Goal: Information Seeking & Learning: Learn about a topic

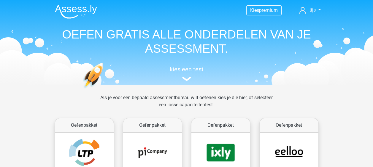
scroll to position [237, 0]
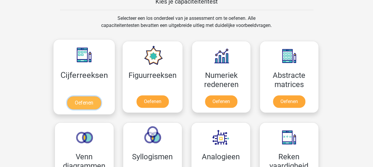
click at [71, 96] on link "Oefenen" at bounding box center [84, 102] width 34 height 13
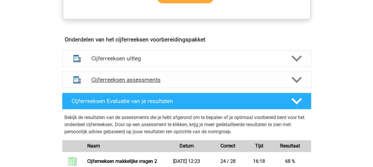
click at [153, 83] on h4 "Cijferreeksen assessments" at bounding box center [186, 79] width 190 height 7
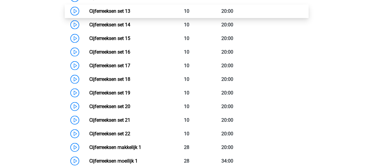
scroll to position [682, 0]
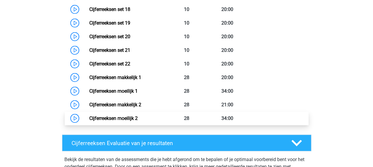
click at [89, 121] on link "Cijferreeksen moeilijk 2" at bounding box center [113, 119] width 48 height 6
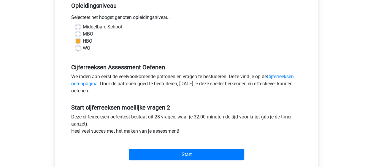
scroll to position [148, 0]
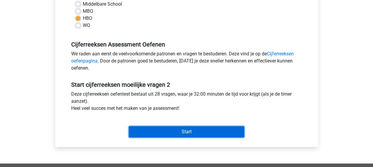
click at [177, 127] on input "Start" at bounding box center [186, 131] width 115 height 11
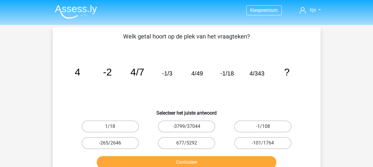
scroll to position [30, 0]
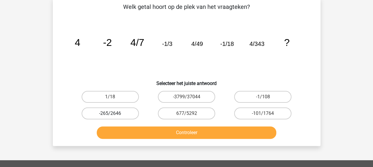
click at [134, 110] on label "-265/2646" at bounding box center [109, 114] width 57 height 12
click at [114, 114] on input "-265/2646" at bounding box center [112, 116] width 4 height 4
radio input "true"
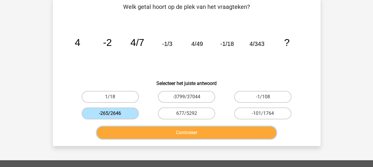
click at [179, 132] on button "Controleer" at bounding box center [186, 133] width 179 height 12
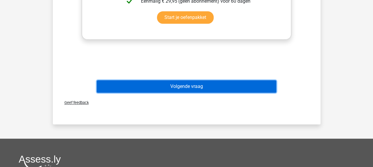
click at [196, 82] on button "Volgende vraag" at bounding box center [186, 86] width 179 height 12
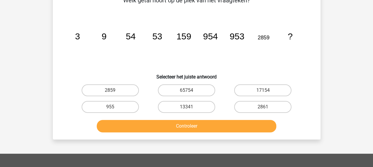
scroll to position [27, 0]
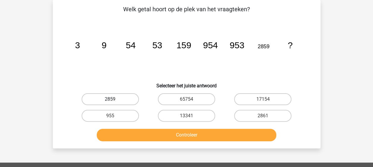
click at [130, 98] on label "2859" at bounding box center [109, 99] width 57 height 12
click at [114, 99] on input "2859" at bounding box center [112, 101] width 4 height 4
radio input "true"
click at [182, 121] on label "13341" at bounding box center [186, 116] width 57 height 12
click at [186, 120] on input "13341" at bounding box center [188, 118] width 4 height 4
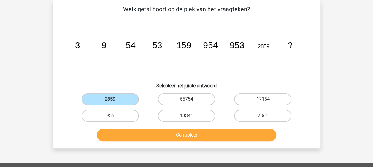
radio input "true"
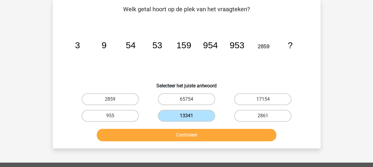
click at [190, 126] on div "Controleer" at bounding box center [186, 134] width 248 height 20
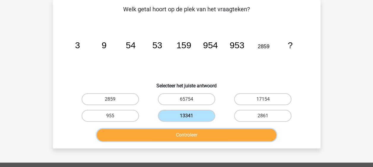
click at [188, 138] on button "Controleer" at bounding box center [186, 135] width 179 height 12
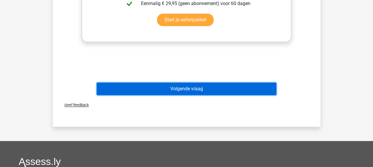
click at [189, 93] on button "Volgende vraag" at bounding box center [186, 89] width 179 height 12
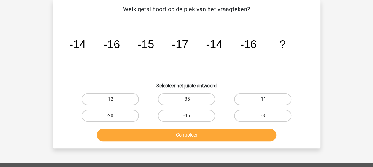
click at [254, 98] on label "-11" at bounding box center [262, 99] width 57 height 12
click at [263, 99] on input "-11" at bounding box center [265, 101] width 4 height 4
radio input "true"
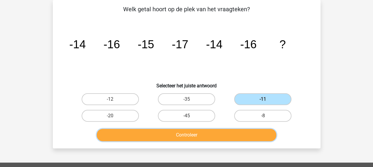
click at [219, 138] on button "Controleer" at bounding box center [186, 135] width 179 height 12
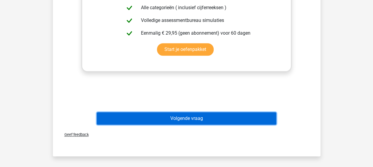
click at [200, 120] on button "Volgende vraag" at bounding box center [186, 118] width 179 height 12
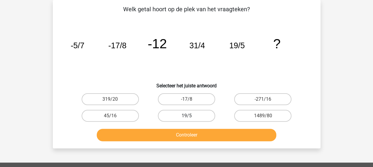
click at [169, 114] on label "19/5" at bounding box center [186, 116] width 57 height 12
click at [186, 116] on input "19/5" at bounding box center [188, 118] width 4 height 4
radio input "true"
click at [168, 96] on label "-17/8" at bounding box center [186, 99] width 57 height 12
click at [186, 99] on input "-17/8" at bounding box center [188, 101] width 4 height 4
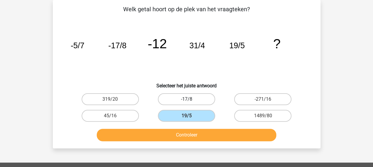
radio input "true"
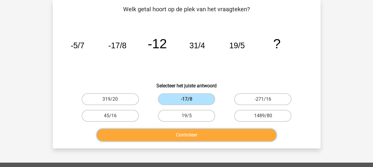
click at [197, 133] on button "Controleer" at bounding box center [186, 135] width 179 height 12
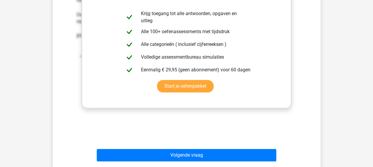
scroll to position [205, 0]
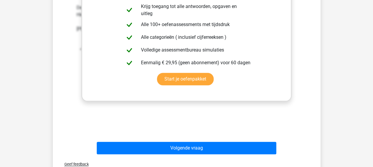
click at [186, 141] on div "Volgende vraag" at bounding box center [186, 147] width 248 height 20
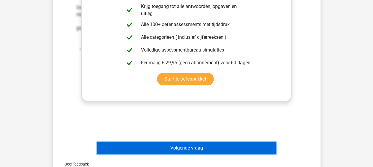
click at [189, 146] on button "Volgende vraag" at bounding box center [186, 148] width 179 height 12
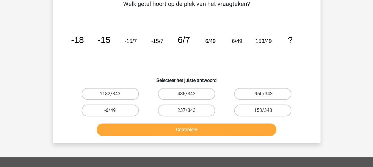
scroll to position [27, 0]
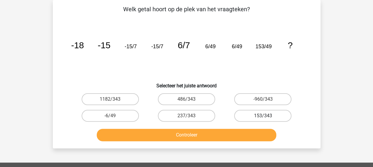
click at [247, 118] on label "153/343" at bounding box center [262, 116] width 57 height 12
click at [263, 118] on input "153/343" at bounding box center [265, 118] width 4 height 4
radio input "true"
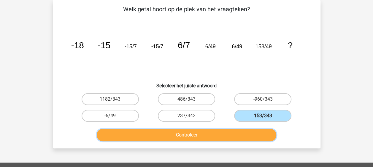
click at [226, 131] on button "Controleer" at bounding box center [186, 135] width 179 height 12
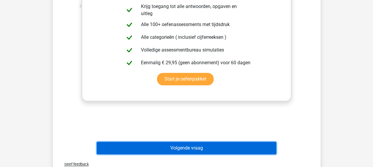
click at [194, 145] on button "Volgende vraag" at bounding box center [186, 148] width 179 height 12
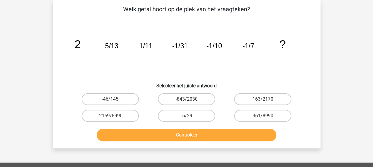
click at [188, 118] on input "-5/29" at bounding box center [188, 118] width 4 height 4
radio input "true"
click at [188, 143] on div "Controleer" at bounding box center [186, 136] width 229 height 15
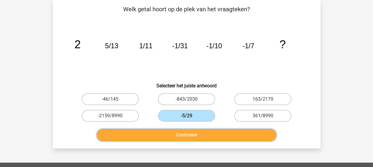
click at [194, 132] on button "Controleer" at bounding box center [186, 135] width 179 height 12
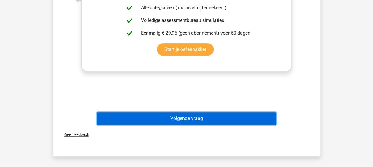
click at [183, 119] on button "Volgende vraag" at bounding box center [186, 118] width 179 height 12
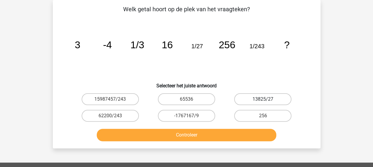
click at [273, 93] on label "13825/27" at bounding box center [262, 99] width 57 height 12
click at [266, 99] on input "13825/27" at bounding box center [265, 101] width 4 height 4
radio input "true"
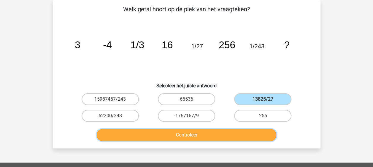
click at [202, 135] on button "Controleer" at bounding box center [186, 135] width 179 height 12
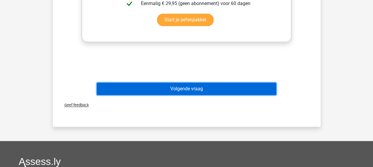
click at [191, 94] on button "Volgende vraag" at bounding box center [186, 89] width 179 height 12
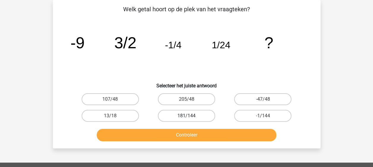
click at [204, 117] on label "181/144" at bounding box center [186, 116] width 57 height 12
click at [190, 117] on input "181/144" at bounding box center [188, 118] width 4 height 4
radio input "true"
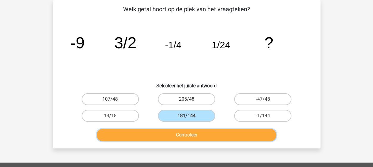
click at [223, 132] on button "Controleer" at bounding box center [186, 135] width 179 height 12
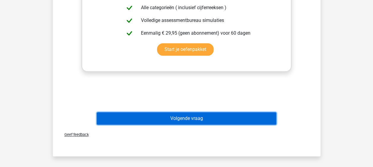
click at [213, 120] on button "Volgende vraag" at bounding box center [186, 118] width 179 height 12
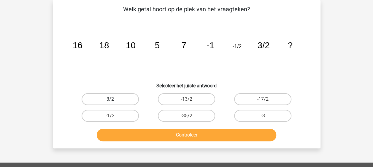
click at [128, 103] on label "3/2" at bounding box center [109, 99] width 57 height 12
click at [114, 103] on input "3/2" at bounding box center [112, 101] width 4 height 4
radio input "true"
click at [196, 96] on label "-13/2" at bounding box center [186, 99] width 57 height 12
click at [190, 99] on input "-13/2" at bounding box center [188, 101] width 4 height 4
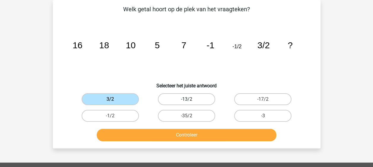
radio input "true"
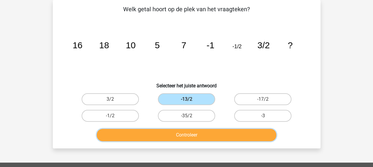
click at [204, 135] on button "Controleer" at bounding box center [186, 135] width 179 height 12
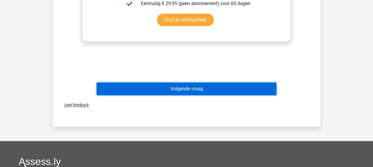
click at [179, 89] on button "Volgende vraag" at bounding box center [186, 89] width 179 height 12
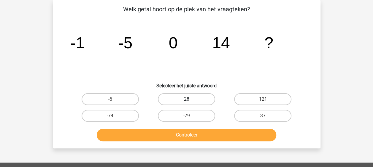
click at [194, 99] on label "28" at bounding box center [186, 99] width 57 height 12
click at [190, 99] on input "28" at bounding box center [188, 101] width 4 height 4
radio input "true"
click at [259, 111] on label "37" at bounding box center [262, 116] width 57 height 12
click at [263, 116] on input "37" at bounding box center [265, 118] width 4 height 4
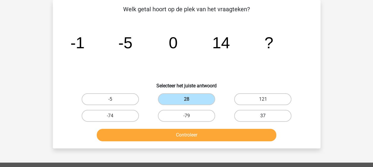
radio input "true"
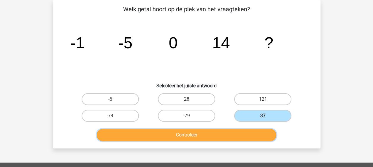
click at [215, 132] on button "Controleer" at bounding box center [186, 135] width 179 height 12
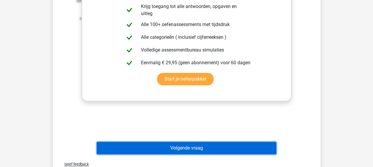
click at [191, 146] on button "Volgende vraag" at bounding box center [186, 148] width 179 height 12
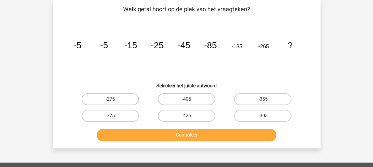
click at [132, 113] on label "-775" at bounding box center [109, 116] width 57 height 12
click at [114, 116] on input "-775" at bounding box center [112, 118] width 4 height 4
radio input "true"
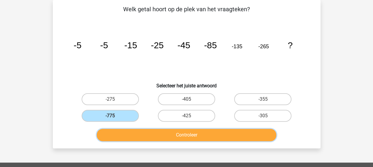
click at [178, 135] on button "Controleer" at bounding box center [186, 135] width 179 height 12
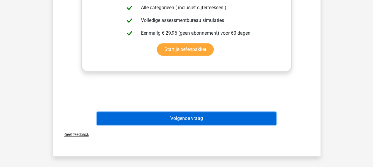
click at [189, 120] on button "Volgende vraag" at bounding box center [186, 118] width 179 height 12
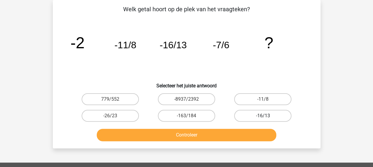
click at [285, 115] on label "-16/13" at bounding box center [262, 116] width 57 height 12
click at [266, 116] on input "-16/13" at bounding box center [265, 118] width 4 height 4
radio input "true"
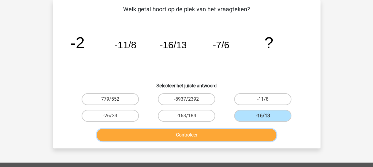
click at [179, 138] on button "Controleer" at bounding box center [186, 135] width 179 height 12
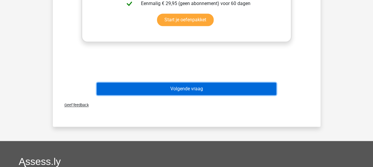
click at [175, 85] on button "Volgende vraag" at bounding box center [186, 89] width 179 height 12
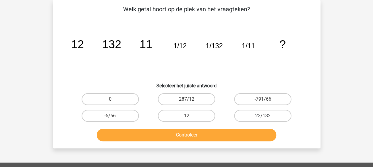
click at [259, 114] on label "23/132" at bounding box center [262, 116] width 57 height 12
click at [263, 116] on input "23/132" at bounding box center [265, 118] width 4 height 4
radio input "true"
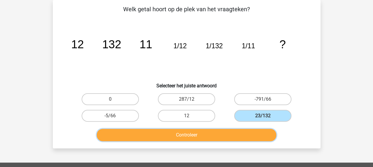
click at [226, 135] on button "Controleer" at bounding box center [186, 135] width 179 height 12
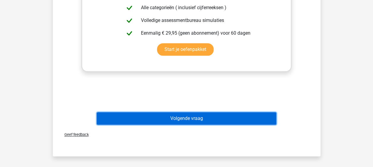
click at [204, 124] on button "Volgende vraag" at bounding box center [186, 118] width 179 height 12
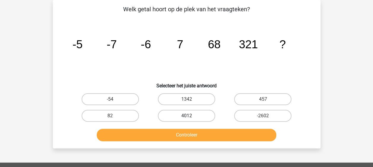
click at [206, 119] on label "4012" at bounding box center [186, 116] width 57 height 12
click at [190, 119] on input "4012" at bounding box center [188, 118] width 4 height 4
radio input "true"
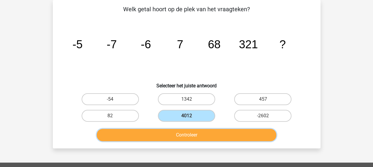
click at [202, 133] on button "Controleer" at bounding box center [186, 135] width 179 height 12
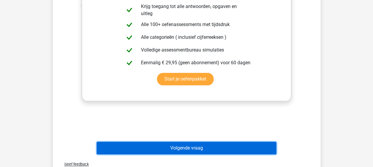
click at [185, 146] on button "Volgende vraag" at bounding box center [186, 148] width 179 height 12
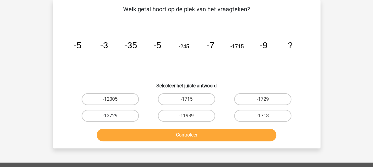
click at [127, 117] on label "-13729" at bounding box center [109, 116] width 57 height 12
click at [114, 117] on input "-13729" at bounding box center [112, 118] width 4 height 4
radio input "true"
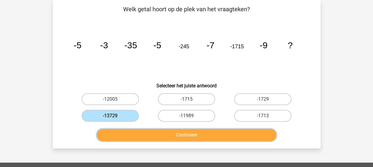
click at [156, 137] on button "Controleer" at bounding box center [186, 135] width 179 height 12
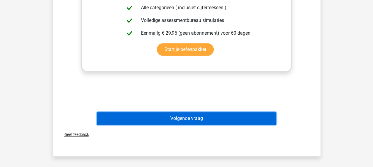
click at [167, 116] on button "Volgende vraag" at bounding box center [186, 118] width 179 height 12
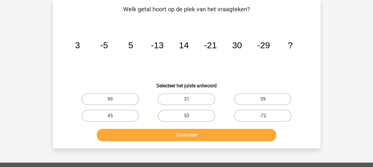
click at [208, 116] on label "53" at bounding box center [186, 116] width 57 height 12
click at [190, 116] on input "53" at bounding box center [188, 118] width 4 height 4
radio input "true"
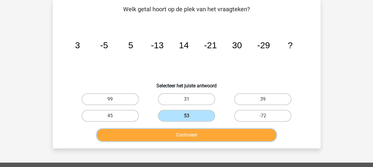
click at [196, 134] on button "Controleer" at bounding box center [186, 135] width 179 height 12
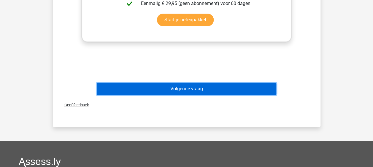
click at [210, 90] on button "Volgende vraag" at bounding box center [186, 89] width 179 height 12
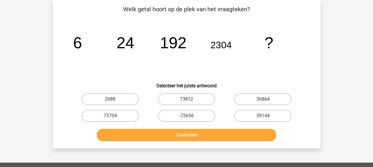
click at [247, 109] on div "39144" at bounding box center [262, 116] width 76 height 17
click at [253, 114] on label "39144" at bounding box center [262, 116] width 57 height 12
click at [263, 116] on input "39144" at bounding box center [265, 118] width 4 height 4
radio input "true"
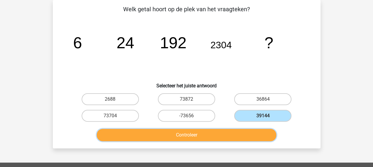
click at [207, 134] on button "Controleer" at bounding box center [186, 135] width 179 height 12
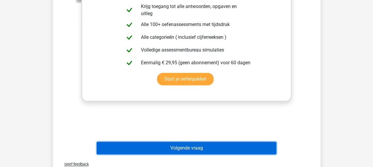
drag, startPoint x: 203, startPoint y: 146, endPoint x: 213, endPoint y: 140, distance: 12.4
click at [203, 146] on button "Volgende vraag" at bounding box center [186, 148] width 179 height 12
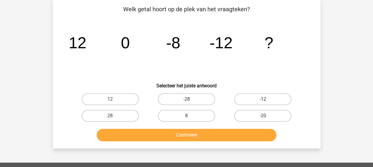
click at [284, 101] on label "-12" at bounding box center [262, 99] width 57 height 12
click at [266, 101] on input "-12" at bounding box center [265, 101] width 4 height 4
radio input "true"
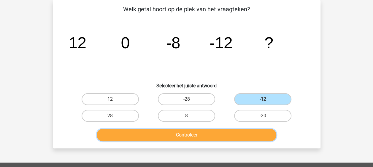
click at [228, 139] on button "Controleer" at bounding box center [186, 135] width 179 height 12
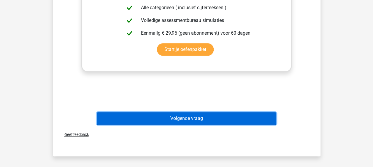
click at [202, 121] on button "Volgende vraag" at bounding box center [186, 118] width 179 height 12
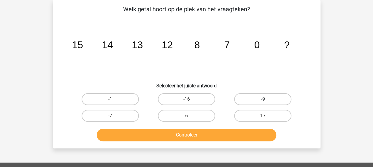
click at [269, 99] on label "-9" at bounding box center [262, 99] width 57 height 12
click at [266, 99] on input "-9" at bounding box center [265, 101] width 4 height 4
radio input "true"
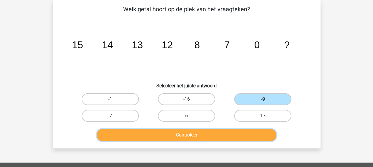
click at [203, 134] on button "Controleer" at bounding box center [186, 135] width 179 height 12
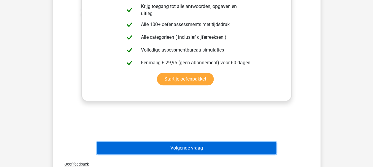
click at [176, 149] on button "Volgende vraag" at bounding box center [186, 148] width 179 height 12
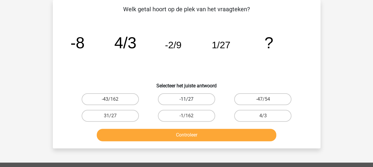
click at [183, 98] on label "-11/27" at bounding box center [186, 99] width 57 height 12
click at [186, 99] on input "-11/27" at bounding box center [188, 101] width 4 height 4
radio input "true"
click at [264, 99] on input "-47/54" at bounding box center [265, 101] width 4 height 4
radio input "true"
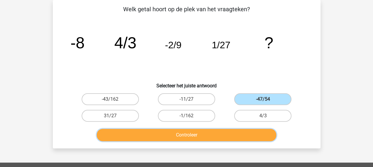
click at [198, 138] on button "Controleer" at bounding box center [186, 135] width 179 height 12
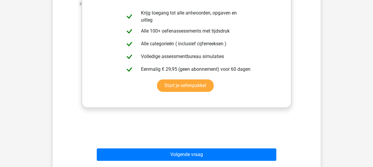
scroll to position [264, 0]
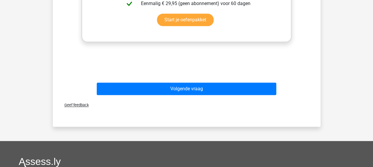
click at [178, 82] on div "Volgende vraag" at bounding box center [186, 88] width 248 height 20
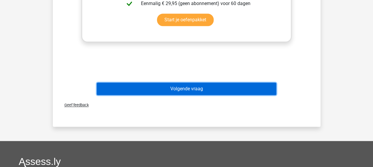
click at [179, 84] on button "Volgende vraag" at bounding box center [186, 89] width 179 height 12
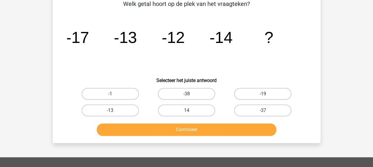
scroll to position [27, 0]
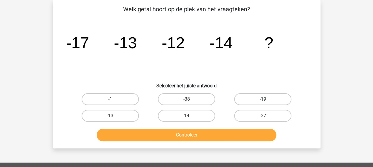
click at [241, 100] on label "-19" at bounding box center [262, 99] width 57 height 12
click at [263, 100] on input "-19" at bounding box center [265, 101] width 4 height 4
radio input "true"
click at [116, 116] on label "-13" at bounding box center [109, 116] width 57 height 12
click at [114, 116] on input "-13" at bounding box center [112, 118] width 4 height 4
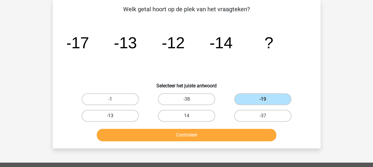
radio input "true"
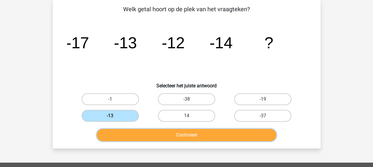
click at [165, 135] on button "Controleer" at bounding box center [186, 135] width 179 height 12
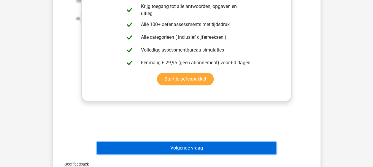
click at [187, 148] on button "Volgende vraag" at bounding box center [186, 148] width 179 height 12
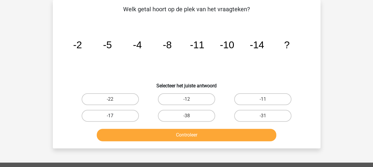
click at [92, 116] on label "-17" at bounding box center [109, 116] width 57 height 12
click at [110, 116] on input "-17" at bounding box center [112, 118] width 4 height 4
radio input "true"
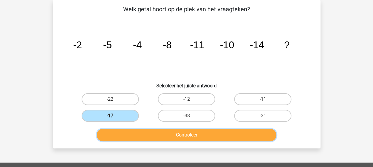
click at [145, 132] on button "Controleer" at bounding box center [186, 135] width 179 height 12
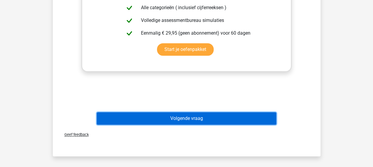
click at [171, 119] on button "Volgende vraag" at bounding box center [186, 118] width 179 height 12
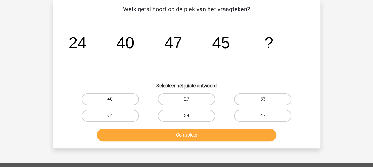
click at [135, 100] on label "40" at bounding box center [109, 99] width 57 height 12
click at [114, 100] on input "40" at bounding box center [112, 101] width 4 height 4
radio input "true"
drag, startPoint x: 178, startPoint y: 127, endPoint x: 178, endPoint y: 131, distance: 3.3
click at [179, 128] on div "Controleer" at bounding box center [186, 134] width 248 height 20
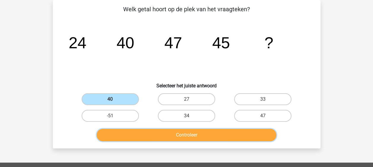
click at [178, 131] on button "Controleer" at bounding box center [186, 135] width 179 height 12
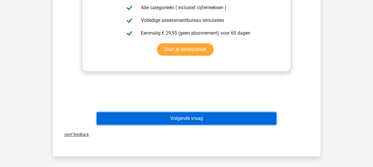
click at [195, 122] on button "Volgende vraag" at bounding box center [186, 118] width 179 height 12
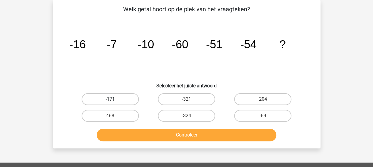
click at [133, 98] on label "-171" at bounding box center [109, 99] width 57 height 12
click at [114, 99] on input "-171" at bounding box center [112, 101] width 4 height 4
radio input "true"
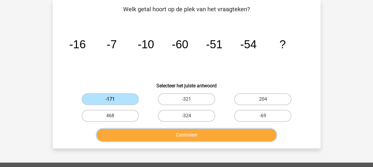
click at [172, 134] on button "Controleer" at bounding box center [186, 135] width 179 height 12
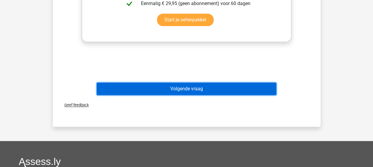
click at [176, 88] on button "Volgende vraag" at bounding box center [186, 89] width 179 height 12
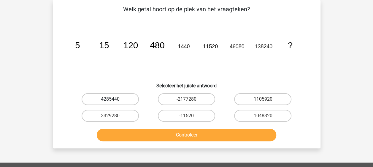
click at [121, 100] on label "4285440" at bounding box center [109, 99] width 57 height 12
click at [114, 100] on input "4285440" at bounding box center [112, 101] width 4 height 4
radio input "true"
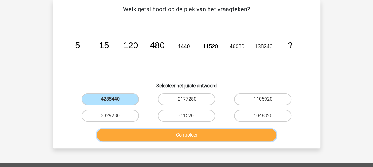
click at [160, 130] on button "Controleer" at bounding box center [186, 135] width 179 height 12
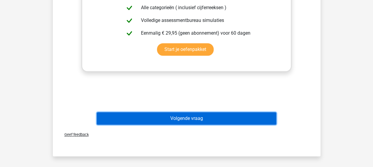
click at [167, 118] on button "Volgende vraag" at bounding box center [186, 118] width 179 height 12
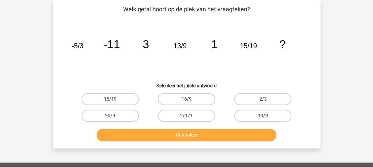
click at [161, 113] on label "2/171" at bounding box center [186, 116] width 57 height 12
click at [186, 116] on input "2/171" at bounding box center [188, 118] width 4 height 4
radio input "true"
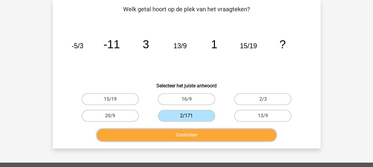
click at [167, 130] on button "Controleer" at bounding box center [186, 135] width 179 height 12
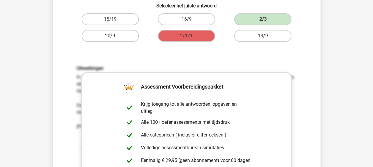
scroll to position [205, 0]
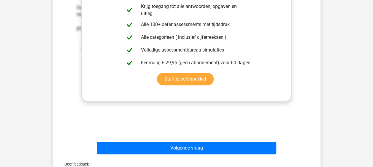
click at [187, 142] on div "Volgende vraag" at bounding box center [186, 147] width 248 height 20
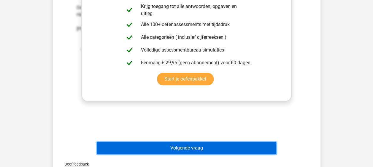
click at [185, 144] on button "Volgende vraag" at bounding box center [186, 148] width 179 height 12
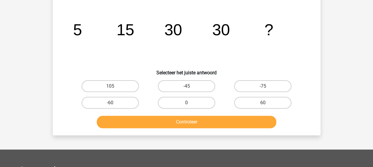
scroll to position [27, 0]
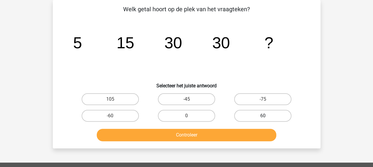
click at [239, 118] on label "60" at bounding box center [262, 116] width 57 height 12
click at [263, 118] on input "60" at bounding box center [265, 118] width 4 height 4
radio input "true"
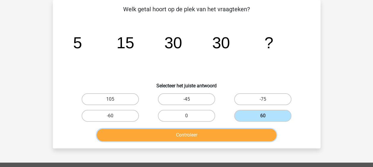
click at [218, 131] on button "Controleer" at bounding box center [186, 135] width 179 height 12
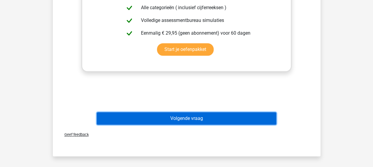
click at [204, 124] on button "Volgende vraag" at bounding box center [186, 118] width 179 height 12
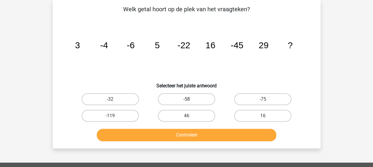
drag, startPoint x: 204, startPoint y: 97, endPoint x: 170, endPoint y: 140, distance: 54.7
click at [204, 97] on label "-58" at bounding box center [186, 99] width 57 height 12
click at [190, 99] on input "-58" at bounding box center [188, 101] width 4 height 4
radio input "true"
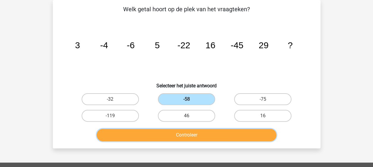
click at [170, 136] on button "Controleer" at bounding box center [186, 135] width 179 height 12
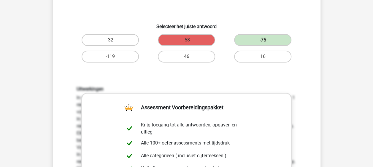
scroll to position [235, 0]
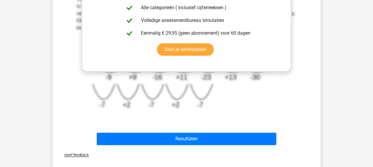
click at [181, 147] on div "Resultaten" at bounding box center [186, 140] width 229 height 15
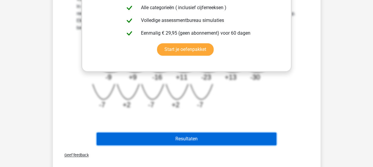
click at [182, 140] on button "Resultaten" at bounding box center [186, 139] width 179 height 12
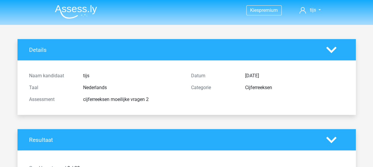
click at [87, 14] on img at bounding box center [76, 12] width 42 height 14
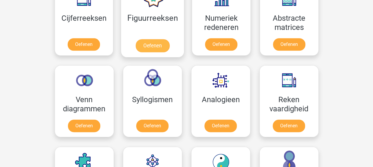
scroll to position [296, 0]
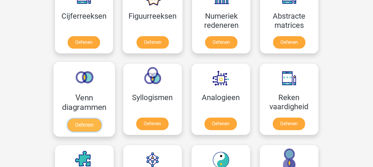
click at [87, 119] on link "Oefenen" at bounding box center [84, 125] width 34 height 13
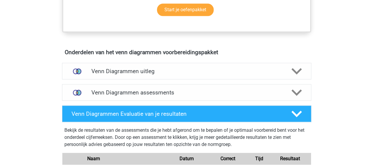
scroll to position [356, 0]
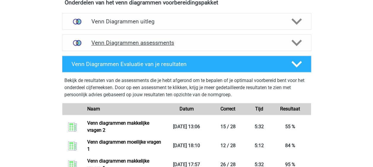
click at [144, 44] on h4 "Venn Diagrammen assessments" at bounding box center [186, 42] width 190 height 7
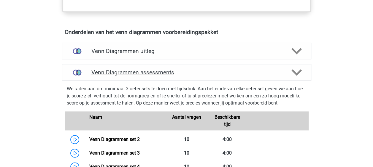
click at [146, 72] on h4 "Venn Diagrammen assessments" at bounding box center [186, 72] width 190 height 7
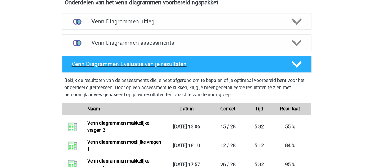
scroll to position [326, 0]
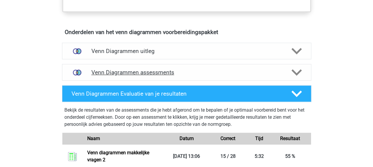
click at [154, 72] on h4 "Venn Diagrammen assessments" at bounding box center [186, 72] width 190 height 7
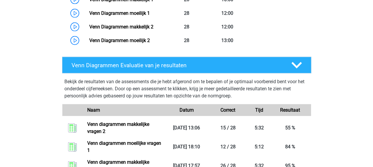
scroll to position [622, 0]
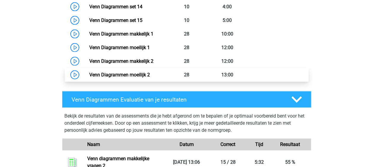
click at [89, 76] on link "Venn Diagrammen moeilijk 2" at bounding box center [119, 75] width 60 height 6
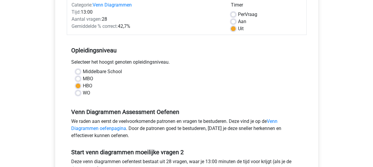
scroll to position [178, 0]
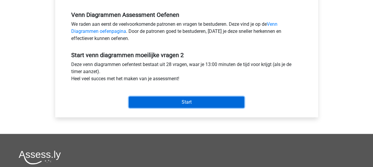
click at [189, 100] on input "Start" at bounding box center [186, 102] width 115 height 11
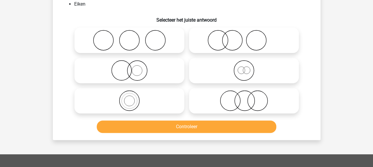
scroll to position [30, 0]
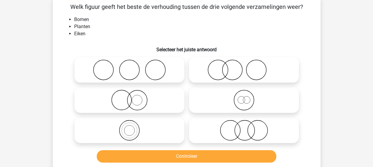
click at [154, 129] on icon at bounding box center [129, 130] width 105 height 21
click at [133, 127] on input "radio" at bounding box center [131, 126] width 4 height 4
radio input "true"
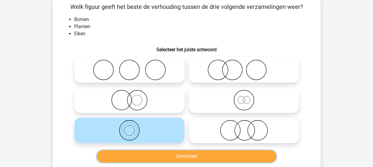
click at [167, 154] on button "Controleer" at bounding box center [186, 156] width 179 height 12
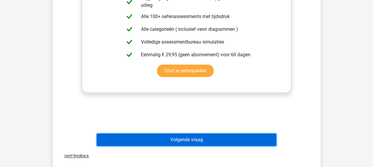
click at [186, 136] on button "Volgende vraag" at bounding box center [186, 140] width 179 height 12
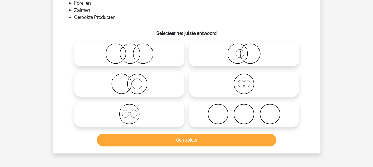
scroll to position [27, 0]
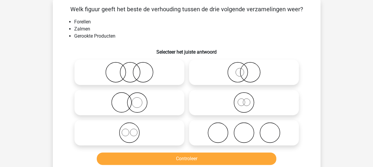
click at [169, 71] on icon at bounding box center [129, 72] width 105 height 21
click at [133, 69] on input "radio" at bounding box center [131, 67] width 4 height 4
radio input "true"
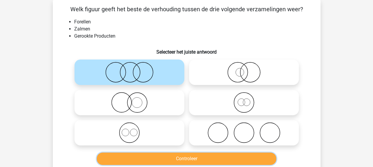
click at [197, 156] on button "Controleer" at bounding box center [186, 159] width 179 height 12
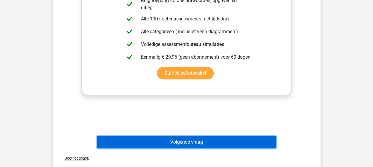
click at [180, 141] on button "Volgende vraag" at bounding box center [186, 142] width 179 height 12
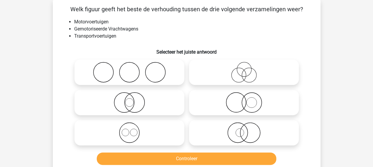
click at [219, 127] on icon at bounding box center [243, 132] width 105 height 21
click at [244, 127] on input "radio" at bounding box center [246, 128] width 4 height 4
radio input "true"
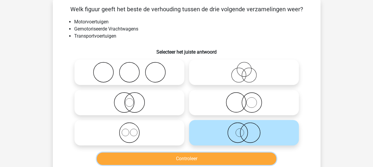
click at [162, 158] on button "Controleer" at bounding box center [186, 159] width 179 height 12
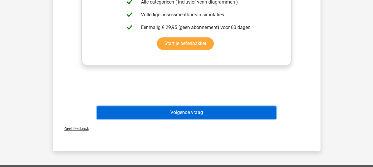
click at [174, 118] on button "Volgende vraag" at bounding box center [186, 112] width 179 height 12
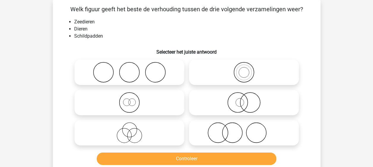
click at [219, 79] on icon at bounding box center [243, 72] width 105 height 21
click at [244, 69] on input "radio" at bounding box center [246, 67] width 4 height 4
radio input "true"
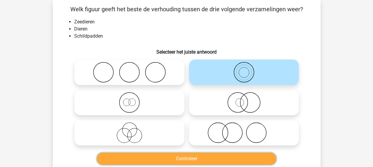
click at [190, 158] on button "Controleer" at bounding box center [186, 159] width 179 height 12
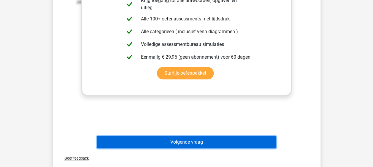
click at [177, 140] on button "Volgende vraag" at bounding box center [186, 142] width 179 height 12
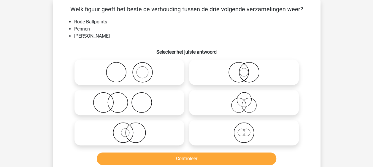
click at [208, 135] on icon at bounding box center [243, 132] width 105 height 21
click at [244, 130] on input "radio" at bounding box center [246, 128] width 4 height 4
radio input "true"
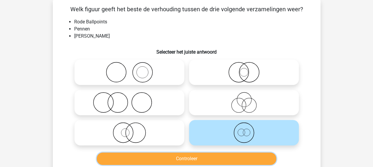
click at [188, 159] on button "Controleer" at bounding box center [186, 159] width 179 height 12
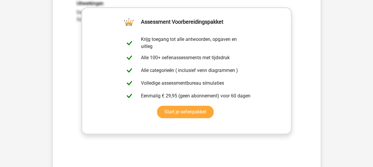
scroll to position [205, 0]
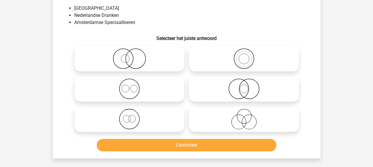
scroll to position [27, 0]
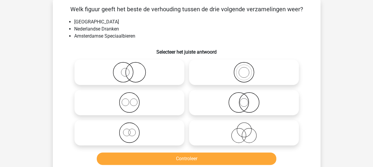
click at [160, 71] on icon at bounding box center [129, 72] width 105 height 21
click at [133, 69] on input "radio" at bounding box center [131, 67] width 4 height 4
radio input "true"
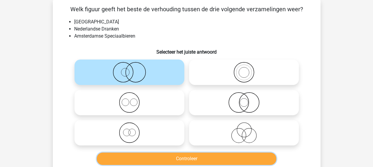
click at [179, 156] on button "Controleer" at bounding box center [186, 159] width 179 height 12
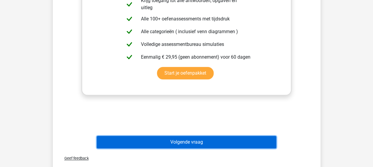
click at [178, 142] on button "Volgende vraag" at bounding box center [186, 142] width 179 height 12
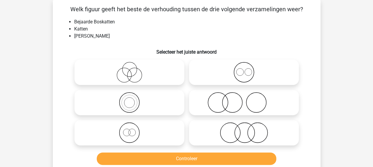
click at [218, 125] on icon at bounding box center [243, 132] width 105 height 21
click at [244, 126] on input "radio" at bounding box center [246, 128] width 4 height 4
radio input "true"
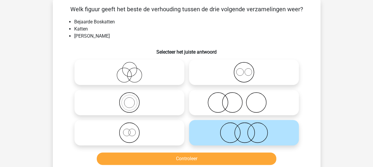
click at [200, 103] on icon at bounding box center [243, 102] width 105 height 21
click at [244, 100] on input "radio" at bounding box center [246, 98] width 4 height 4
radio input "true"
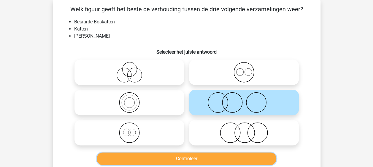
click at [165, 157] on button "Controleer" at bounding box center [186, 159] width 179 height 12
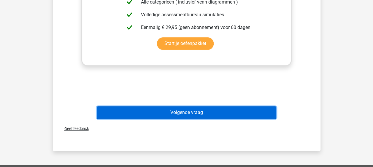
click at [172, 110] on button "Volgende vraag" at bounding box center [186, 112] width 179 height 12
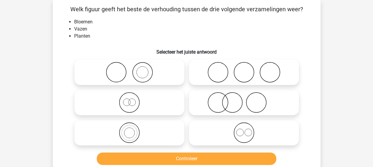
click at [162, 72] on icon at bounding box center [129, 72] width 105 height 21
click at [133, 69] on input "radio" at bounding box center [131, 67] width 4 height 4
radio input "true"
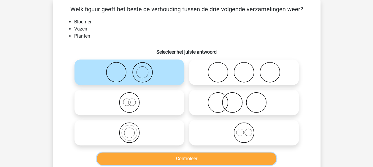
click at [181, 156] on button "Controleer" at bounding box center [186, 159] width 179 height 12
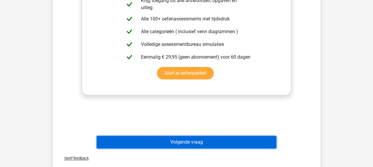
click at [181, 140] on button "Volgende vraag" at bounding box center [186, 142] width 179 height 12
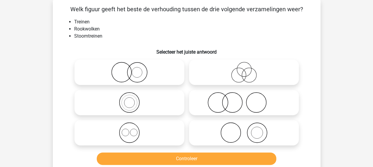
click at [203, 130] on icon at bounding box center [243, 132] width 105 height 21
click at [244, 130] on input "radio" at bounding box center [246, 128] width 4 height 4
radio input "true"
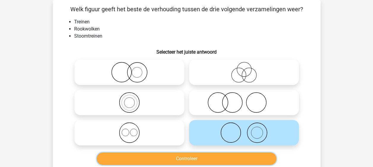
click at [186, 159] on button "Controleer" at bounding box center [186, 159] width 179 height 12
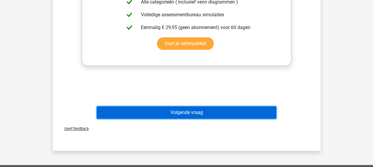
click at [177, 112] on button "Volgende vraag" at bounding box center [186, 112] width 179 height 12
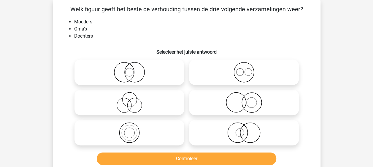
click at [145, 135] on icon at bounding box center [129, 132] width 105 height 21
click at [133, 130] on input "radio" at bounding box center [131, 128] width 4 height 4
radio input "true"
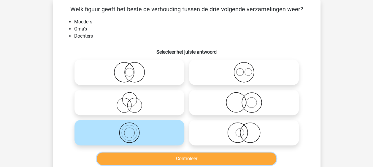
click at [172, 158] on button "Controleer" at bounding box center [186, 159] width 179 height 12
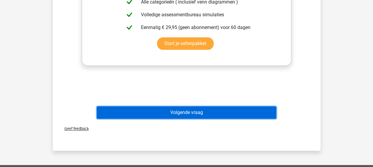
click at [160, 112] on button "Volgende vraag" at bounding box center [186, 112] width 179 height 12
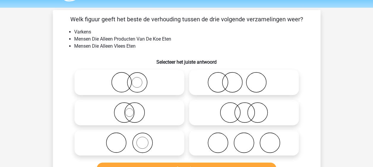
scroll to position [30, 0]
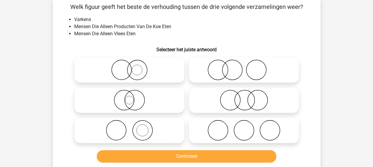
click at [162, 120] on label at bounding box center [129, 130] width 110 height 25
click at [133, 124] on input "radio" at bounding box center [131, 126] width 4 height 4
radio input "true"
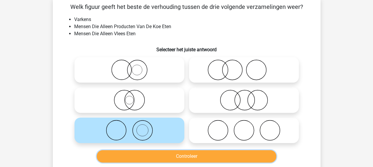
click at [170, 159] on button "Controleer" at bounding box center [186, 156] width 179 height 12
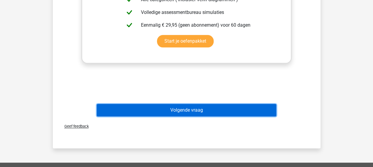
click at [188, 113] on button "Volgende vraag" at bounding box center [186, 110] width 179 height 12
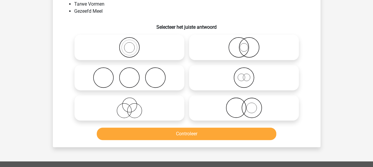
scroll to position [27, 0]
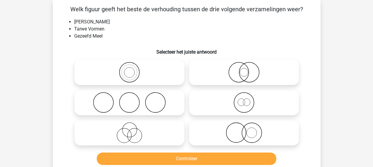
click at [170, 68] on icon at bounding box center [129, 72] width 105 height 21
click at [133, 68] on input "radio" at bounding box center [131, 67] width 4 height 4
radio input "true"
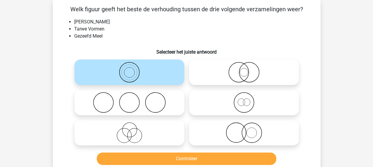
click at [175, 103] on icon at bounding box center [129, 102] width 105 height 21
click at [133, 100] on input "radio" at bounding box center [131, 98] width 4 height 4
radio input "true"
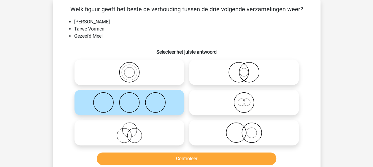
click at [209, 124] on icon at bounding box center [243, 132] width 105 height 21
click at [244, 126] on input "radio" at bounding box center [246, 128] width 4 height 4
radio input "true"
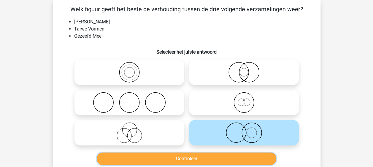
click at [194, 158] on button "Controleer" at bounding box center [186, 159] width 179 height 12
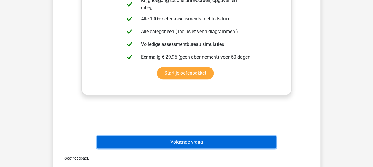
click at [175, 144] on button "Volgende vraag" at bounding box center [186, 142] width 179 height 12
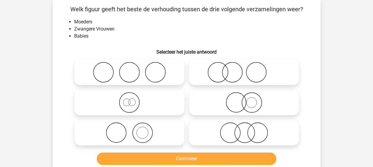
click at [201, 78] on icon at bounding box center [243, 72] width 105 height 21
click at [244, 69] on input "radio" at bounding box center [246, 67] width 4 height 4
radio input "true"
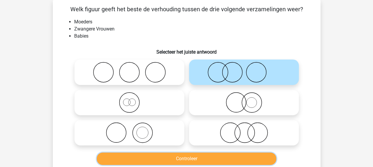
click at [187, 160] on button "Controleer" at bounding box center [186, 159] width 179 height 12
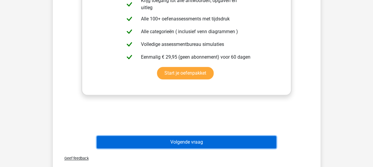
click at [178, 146] on button "Volgende vraag" at bounding box center [186, 142] width 179 height 12
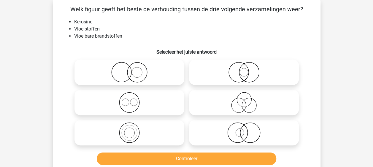
click at [145, 129] on icon at bounding box center [129, 132] width 105 height 21
click at [133, 129] on input "radio" at bounding box center [131, 128] width 4 height 4
radio input "true"
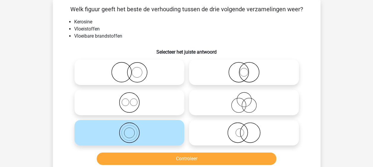
click at [209, 134] on icon at bounding box center [243, 132] width 105 height 21
click at [244, 130] on input "radio" at bounding box center [246, 128] width 4 height 4
radio input "true"
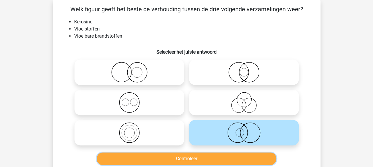
click at [198, 157] on button "Controleer" at bounding box center [186, 159] width 179 height 12
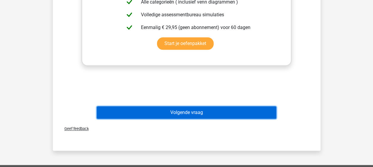
click at [190, 112] on button "Volgende vraag" at bounding box center [186, 112] width 179 height 12
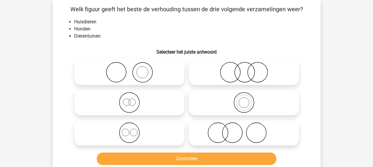
click at [169, 71] on icon at bounding box center [129, 72] width 105 height 21
click at [133, 69] on input "radio" at bounding box center [131, 67] width 4 height 4
radio input "true"
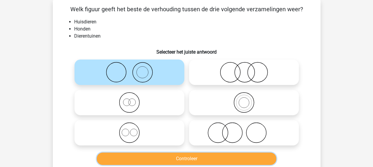
click at [180, 157] on button "Controleer" at bounding box center [186, 159] width 179 height 12
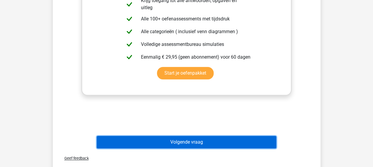
click at [187, 145] on button "Volgende vraag" at bounding box center [186, 142] width 179 height 12
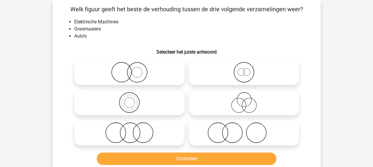
click at [175, 131] on icon at bounding box center [129, 132] width 105 height 21
click at [133, 130] on input "radio" at bounding box center [131, 128] width 4 height 4
radio input "true"
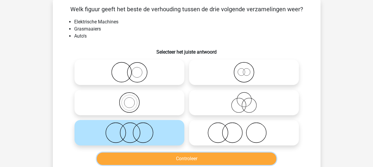
click at [170, 158] on button "Controleer" at bounding box center [186, 159] width 179 height 12
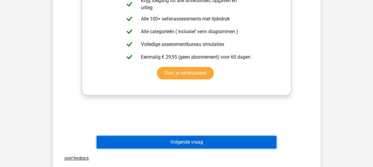
click at [175, 147] on button "Volgende vraag" at bounding box center [186, 142] width 179 height 12
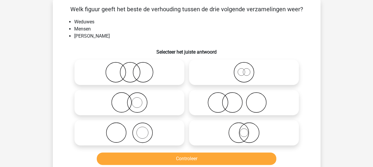
click at [158, 70] on icon at bounding box center [129, 72] width 105 height 21
click at [133, 69] on input "radio" at bounding box center [131, 67] width 4 height 4
radio input "true"
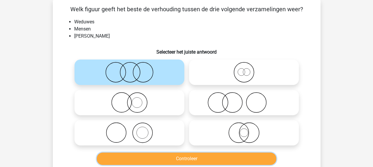
click at [170, 156] on button "Controleer" at bounding box center [186, 159] width 179 height 12
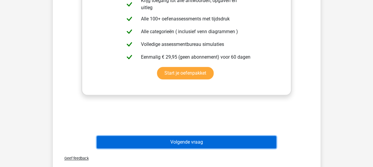
click at [177, 138] on button "Volgende vraag" at bounding box center [186, 142] width 179 height 12
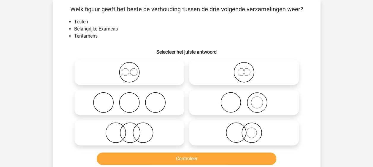
click at [175, 101] on icon at bounding box center [129, 102] width 105 height 21
click at [133, 100] on input "radio" at bounding box center [131, 98] width 4 height 4
radio input "true"
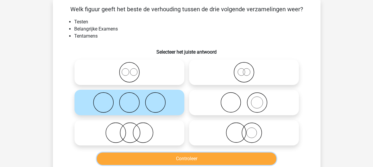
click at [184, 158] on button "Controleer" at bounding box center [186, 159] width 179 height 12
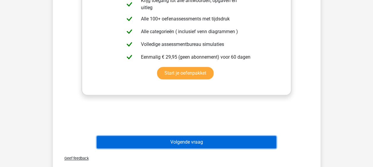
click at [180, 141] on button "Volgende vraag" at bounding box center [186, 142] width 179 height 12
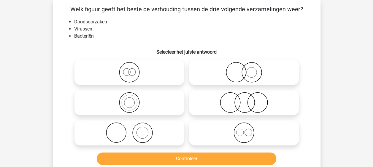
click at [195, 129] on icon at bounding box center [243, 132] width 105 height 21
click at [244, 129] on input "radio" at bounding box center [246, 128] width 4 height 4
radio input "true"
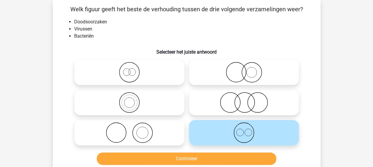
click at [202, 95] on icon at bounding box center [243, 102] width 105 height 21
click at [244, 96] on input "radio" at bounding box center [246, 98] width 4 height 4
radio input "true"
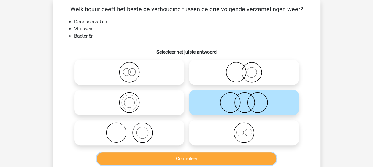
click at [170, 161] on button "Controleer" at bounding box center [186, 159] width 179 height 12
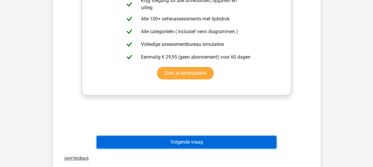
click at [175, 143] on button "Volgende vraag" at bounding box center [186, 142] width 179 height 12
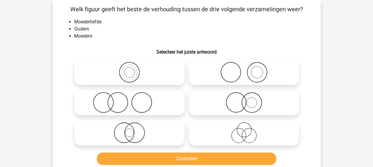
click at [198, 104] on icon at bounding box center [243, 102] width 105 height 21
click at [244, 100] on input "radio" at bounding box center [246, 98] width 4 height 4
radio input "true"
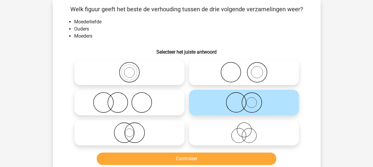
click at [170, 133] on icon at bounding box center [129, 132] width 105 height 21
click at [133, 130] on input "radio" at bounding box center [131, 128] width 4 height 4
radio input "true"
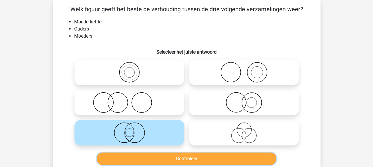
click at [177, 157] on button "Controleer" at bounding box center [186, 159] width 179 height 12
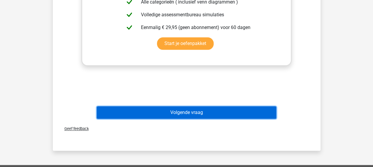
click at [178, 109] on button "Volgende vraag" at bounding box center [186, 112] width 179 height 12
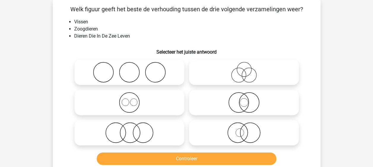
click at [211, 114] on label at bounding box center [244, 102] width 110 height 25
click at [244, 100] on input "radio" at bounding box center [246, 98] width 4 height 4
radio input "true"
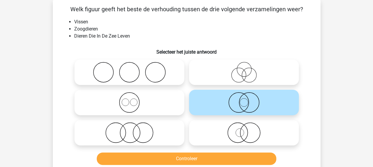
click at [208, 127] on icon at bounding box center [243, 132] width 105 height 21
click at [244, 127] on input "radio" at bounding box center [246, 128] width 4 height 4
radio input "true"
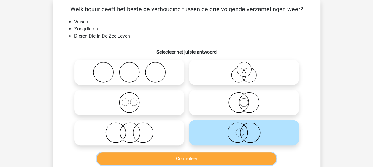
click at [190, 160] on button "Controleer" at bounding box center [186, 159] width 179 height 12
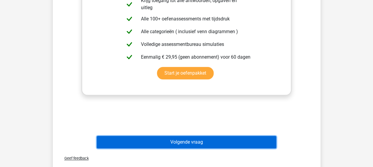
click at [177, 142] on button "Volgende vraag" at bounding box center [186, 142] width 179 height 12
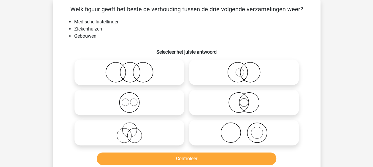
click at [206, 132] on icon at bounding box center [243, 132] width 105 height 21
click at [244, 130] on input "radio" at bounding box center [246, 128] width 4 height 4
radio input "true"
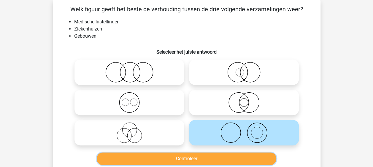
click at [181, 159] on button "Controleer" at bounding box center [186, 159] width 179 height 12
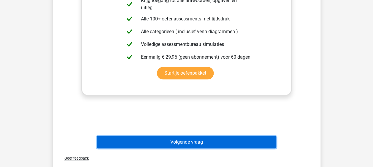
click at [174, 139] on button "Volgende vraag" at bounding box center [186, 142] width 179 height 12
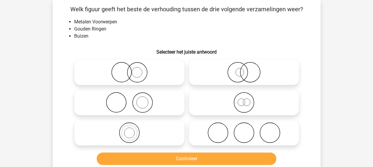
click at [198, 139] on icon at bounding box center [243, 132] width 105 height 21
click at [244, 130] on input "radio" at bounding box center [246, 128] width 4 height 4
radio input "true"
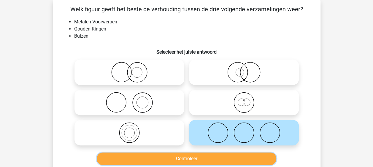
click at [185, 160] on button "Controleer" at bounding box center [186, 159] width 179 height 12
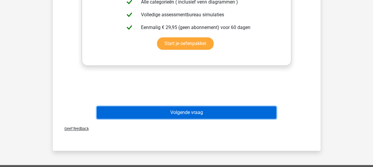
click at [184, 113] on button "Volgende vraag" at bounding box center [186, 112] width 179 height 12
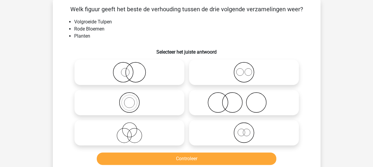
click at [179, 98] on icon at bounding box center [129, 102] width 105 height 21
click at [133, 98] on input "radio" at bounding box center [131, 98] width 4 height 4
radio input "true"
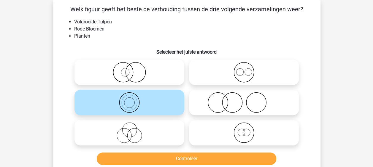
click at [199, 127] on icon at bounding box center [243, 132] width 105 height 21
click at [244, 127] on input "radio" at bounding box center [246, 128] width 4 height 4
radio input "true"
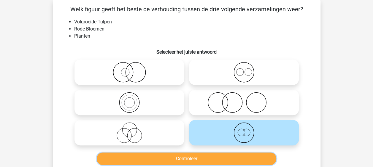
click at [182, 162] on button "Controleer" at bounding box center [186, 159] width 179 height 12
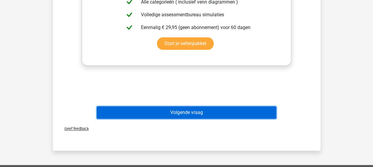
click at [172, 113] on button "Volgende vraag" at bounding box center [186, 112] width 179 height 12
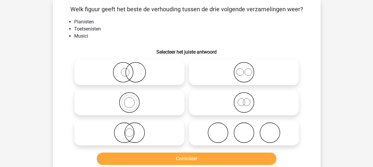
click at [179, 74] on icon at bounding box center [129, 72] width 105 height 21
click at [133, 69] on input "radio" at bounding box center [131, 67] width 4 height 4
radio input "true"
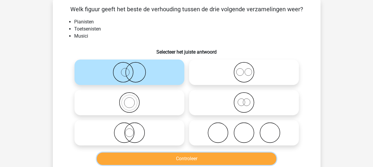
click at [172, 162] on button "Controleer" at bounding box center [186, 159] width 179 height 12
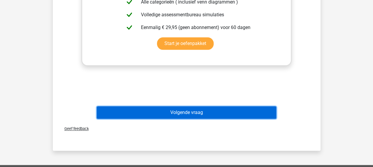
click at [177, 112] on button "Volgende vraag" at bounding box center [186, 112] width 179 height 12
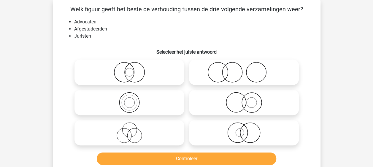
click at [158, 143] on icon at bounding box center [129, 132] width 105 height 21
click at [133, 130] on input "radio" at bounding box center [131, 128] width 4 height 4
radio input "true"
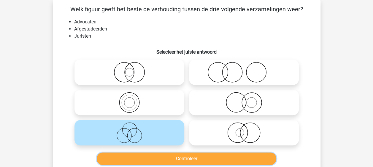
click at [163, 158] on button "Controleer" at bounding box center [186, 159] width 179 height 12
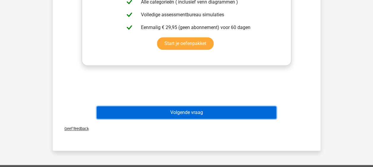
click at [174, 115] on button "Volgende vraag" at bounding box center [186, 112] width 179 height 12
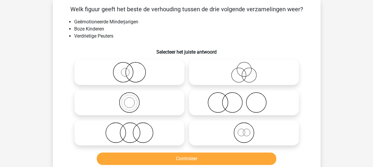
click at [207, 66] on icon at bounding box center [243, 72] width 105 height 21
click at [244, 66] on input "radio" at bounding box center [246, 67] width 4 height 4
radio input "true"
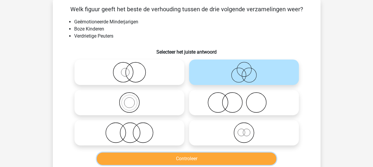
click at [172, 154] on button "Controleer" at bounding box center [186, 159] width 179 height 12
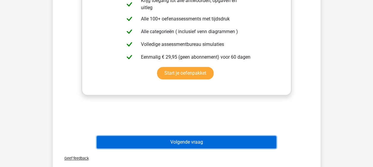
click at [172, 140] on button "Volgende vraag" at bounding box center [186, 142] width 179 height 12
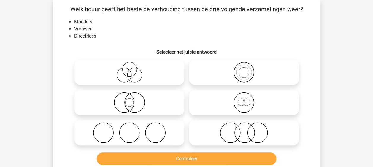
click at [160, 73] on icon at bounding box center [129, 72] width 105 height 21
click at [133, 69] on input "radio" at bounding box center [131, 67] width 4 height 4
radio input "true"
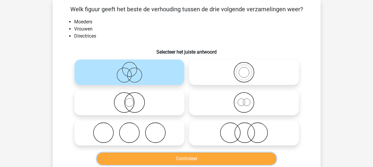
click at [184, 155] on button "Controleer" at bounding box center [186, 159] width 179 height 12
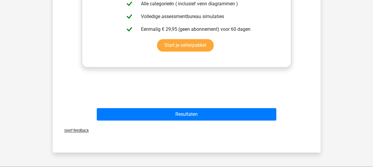
scroll to position [264, 0]
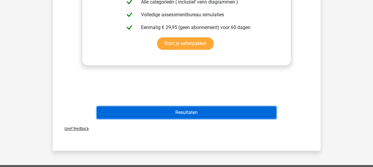
click at [185, 109] on button "Resultaten" at bounding box center [186, 112] width 179 height 12
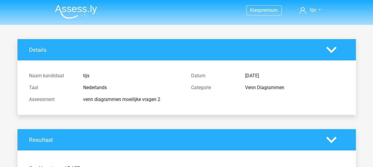
click at [76, 8] on img at bounding box center [76, 12] width 42 height 14
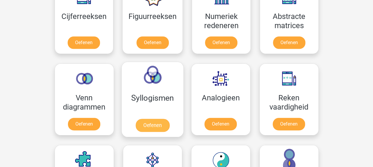
scroll to position [296, 0]
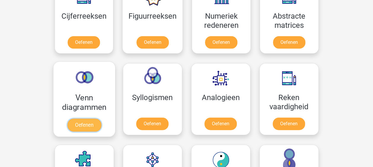
click at [88, 119] on link "Oefenen" at bounding box center [84, 125] width 34 height 13
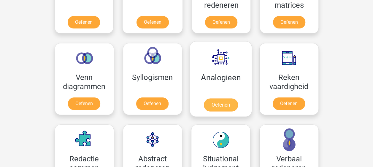
scroll to position [326, 0]
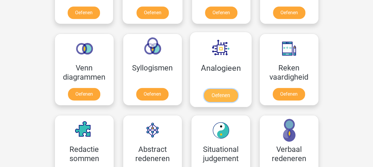
click at [213, 89] on link "Oefenen" at bounding box center [220, 95] width 34 height 13
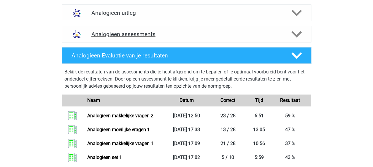
scroll to position [326, 0]
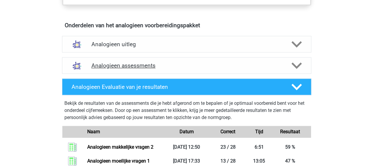
click at [133, 65] on h4 "Analogieen assessments" at bounding box center [186, 65] width 190 height 7
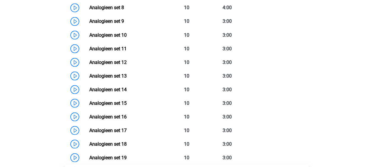
scroll to position [622, 0]
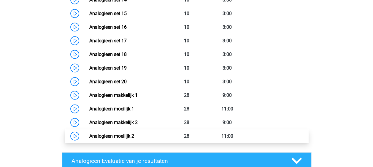
click at [89, 136] on link "Analogieen moeilijk 2" at bounding box center [111, 136] width 45 height 6
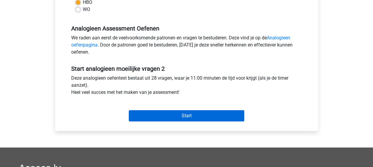
scroll to position [178, 0]
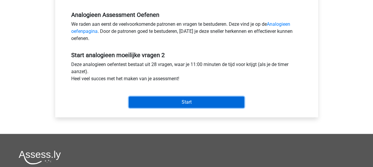
click at [175, 100] on input "Start" at bounding box center [186, 102] width 115 height 11
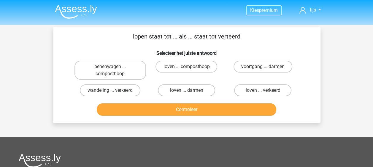
click at [245, 67] on label "voortgang ... darmen" at bounding box center [262, 67] width 59 height 12
click at [263, 67] on input "voortgang ... darmen" at bounding box center [265, 69] width 4 height 4
radio input "true"
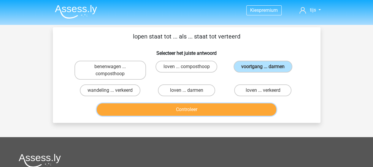
click at [173, 110] on button "Controleer" at bounding box center [186, 109] width 179 height 12
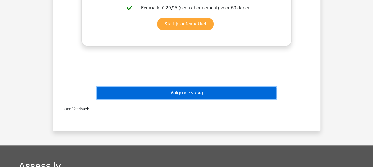
click at [175, 95] on button "Volgende vraag" at bounding box center [186, 93] width 179 height 12
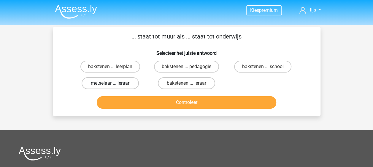
click at [105, 83] on label "metselaar ... leraar" at bounding box center [109, 83] width 57 height 12
click at [110, 83] on input "metselaar ... leraar" at bounding box center [112, 85] width 4 height 4
radio input "true"
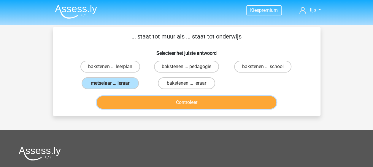
click at [169, 104] on button "Controleer" at bounding box center [186, 102] width 179 height 12
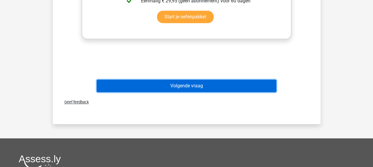
click at [174, 88] on button "Volgende vraag" at bounding box center [186, 86] width 179 height 12
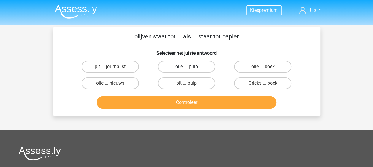
click at [184, 63] on label "olie ... pulp" at bounding box center [186, 67] width 57 height 12
click at [186, 67] on input "olie ... pulp" at bounding box center [188, 69] width 4 height 4
radio input "true"
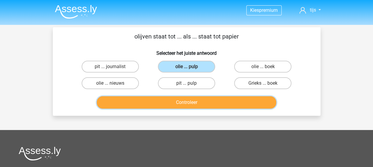
click at [202, 101] on button "Controleer" at bounding box center [186, 102] width 179 height 12
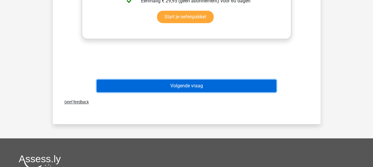
click at [174, 84] on button "Volgende vraag" at bounding box center [186, 86] width 179 height 12
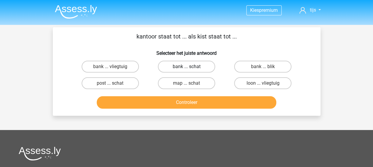
click at [172, 65] on label "bank ... schat" at bounding box center [186, 67] width 57 height 12
click at [186, 67] on input "bank ... schat" at bounding box center [188, 69] width 4 height 4
radio input "true"
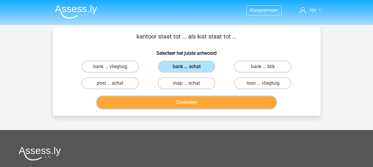
click at [166, 101] on button "Controleer" at bounding box center [186, 102] width 179 height 12
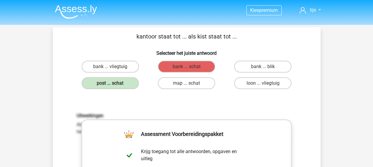
scroll to position [178, 0]
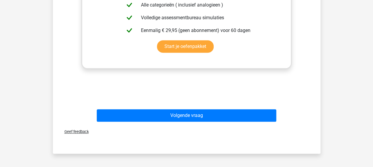
click at [180, 123] on div "Volgende vraag" at bounding box center [186, 116] width 229 height 15
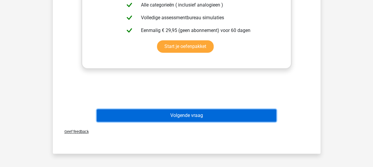
click at [180, 120] on button "Volgende vraag" at bounding box center [186, 115] width 179 height 12
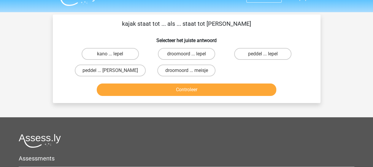
scroll to position [0, 0]
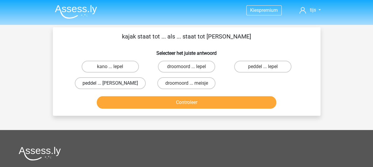
click at [133, 84] on label "peddel ... eva" at bounding box center [110, 83] width 71 height 12
click at [114, 84] on input "peddel ... eva" at bounding box center [112, 85] width 4 height 4
radio input "true"
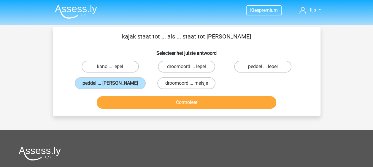
click at [251, 65] on label "peddel ... lepel" at bounding box center [262, 67] width 57 height 12
click at [263, 67] on input "peddel ... lepel" at bounding box center [265, 69] width 4 height 4
radio input "true"
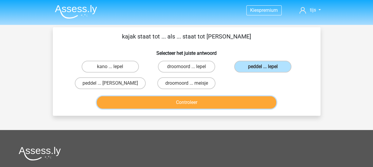
click at [166, 100] on button "Controleer" at bounding box center [186, 102] width 179 height 12
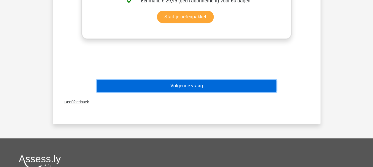
click at [175, 85] on button "Volgende vraag" at bounding box center [186, 86] width 179 height 12
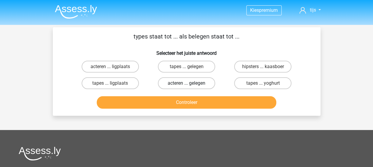
click at [204, 78] on label "acteren ... gelegen" at bounding box center [186, 83] width 57 height 12
click at [190, 83] on input "acteren ... gelegen" at bounding box center [188, 85] width 4 height 4
radio input "true"
click at [125, 65] on label "acteren ... ligplaats" at bounding box center [109, 67] width 57 height 12
click at [114, 67] on input "acteren ... ligplaats" at bounding box center [112, 69] width 4 height 4
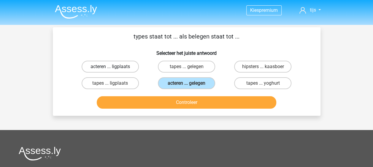
radio input "true"
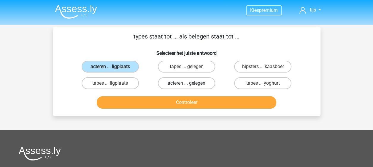
click at [188, 81] on label "acteren ... gelegen" at bounding box center [186, 83] width 57 height 12
click at [188, 83] on input "acteren ... gelegen" at bounding box center [188, 85] width 4 height 4
radio input "true"
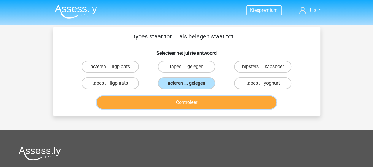
click at [191, 103] on button "Controleer" at bounding box center [186, 102] width 179 height 12
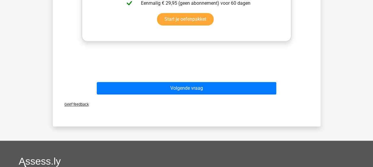
scroll to position [207, 0]
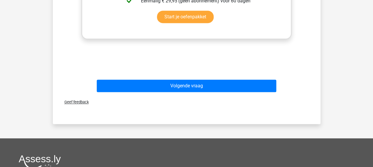
click at [185, 94] on div "Volgende vraag" at bounding box center [186, 87] width 229 height 15
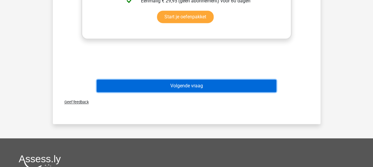
click at [184, 90] on button "Volgende vraag" at bounding box center [186, 86] width 179 height 12
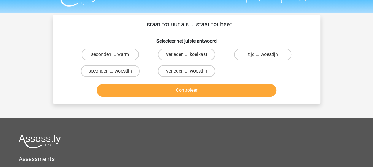
scroll to position [0, 0]
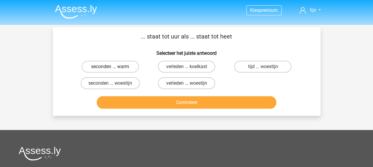
click at [136, 67] on label "seconden ... warm" at bounding box center [109, 67] width 57 height 12
click at [114, 67] on input "seconden ... warm" at bounding box center [112, 69] width 4 height 4
radio input "true"
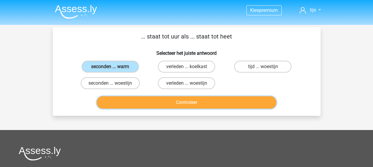
click at [181, 98] on button "Controleer" at bounding box center [186, 102] width 179 height 12
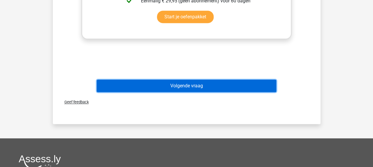
click at [186, 87] on button "Volgende vraag" at bounding box center [186, 86] width 179 height 12
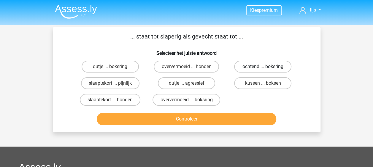
click at [252, 62] on label "ochtend ... boksring" at bounding box center [262, 67] width 57 height 12
click at [263, 67] on input "ochtend ... boksring" at bounding box center [265, 69] width 4 height 4
radio input "true"
click at [247, 87] on label "kussen ... boksen" at bounding box center [262, 83] width 57 height 12
click at [263, 87] on input "kussen ... boksen" at bounding box center [265, 85] width 4 height 4
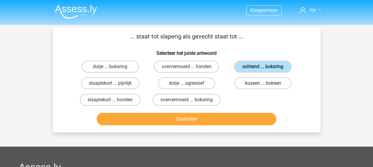
radio input "true"
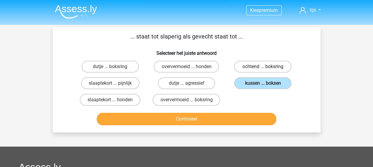
click at [247, 65] on label "ochtend ... boksring" at bounding box center [262, 67] width 57 height 12
click at [263, 67] on input "ochtend ... boksring" at bounding box center [265, 69] width 4 height 4
radio input "true"
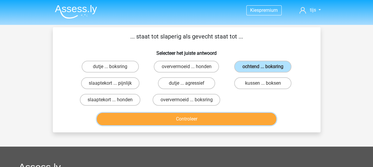
click at [182, 120] on button "Controleer" at bounding box center [186, 119] width 179 height 12
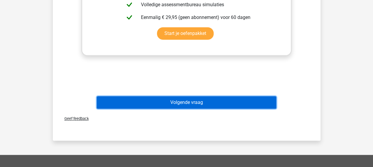
click at [181, 107] on button "Volgende vraag" at bounding box center [186, 102] width 179 height 12
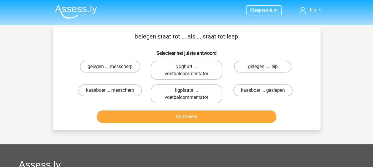
click at [192, 99] on label "ligplaats ... voetbalcommentator" at bounding box center [186, 93] width 71 height 19
click at [190, 94] on input "ligplaats ... voetbalcommentator" at bounding box center [188, 92] width 4 height 4
radio input "true"
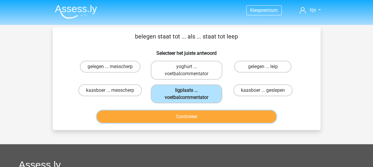
click at [188, 117] on button "Controleer" at bounding box center [186, 117] width 179 height 12
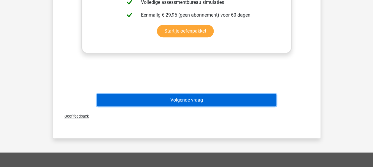
click at [186, 101] on button "Volgende vraag" at bounding box center [186, 100] width 179 height 12
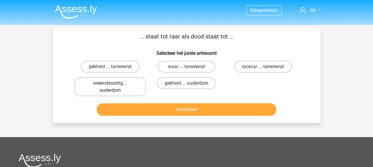
click at [138, 80] on label "vreemdsoortig ... ouderdom" at bounding box center [109, 86] width 71 height 19
click at [114, 83] on input "vreemdsoortig ... ouderdom" at bounding box center [112, 85] width 4 height 4
radio input "true"
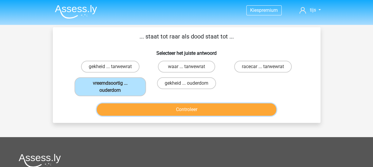
click at [163, 110] on button "Controleer" at bounding box center [186, 109] width 179 height 12
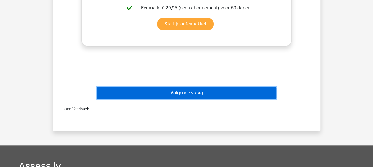
click at [187, 88] on button "Volgende vraag" at bounding box center [186, 93] width 179 height 12
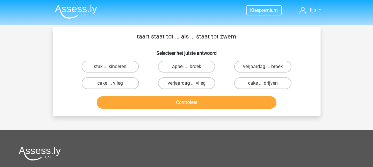
click at [179, 63] on label "appel ... broek" at bounding box center [186, 67] width 57 height 12
click at [186, 67] on input "appel ... broek" at bounding box center [188, 69] width 4 height 4
radio input "true"
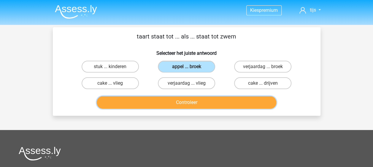
click at [200, 103] on button "Controleer" at bounding box center [186, 102] width 179 height 12
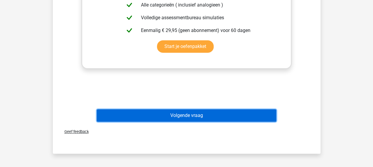
click at [186, 113] on button "Volgende vraag" at bounding box center [186, 115] width 179 height 12
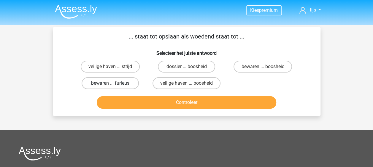
click at [127, 83] on label "bewaren ... furieus" at bounding box center [109, 83] width 57 height 12
click at [114, 83] on input "bewaren ... furieus" at bounding box center [112, 85] width 4 height 4
radio input "true"
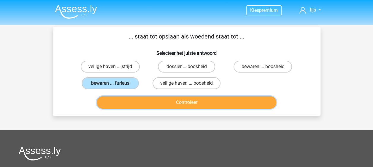
click at [171, 99] on button "Controleer" at bounding box center [186, 102] width 179 height 12
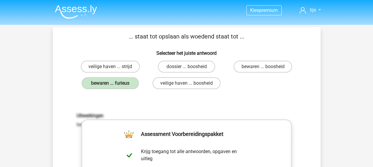
scroll to position [148, 0]
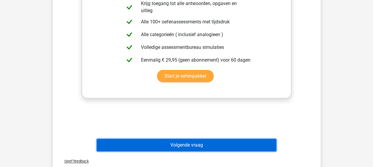
click at [163, 147] on button "Volgende vraag" at bounding box center [186, 145] width 179 height 12
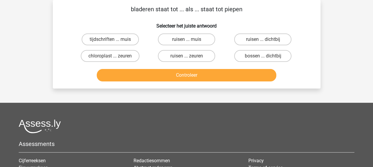
scroll to position [0, 0]
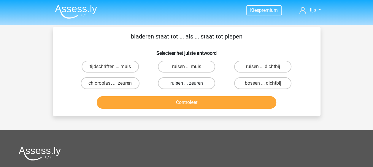
click at [183, 88] on label "ruisen ... zeuren" at bounding box center [186, 83] width 57 height 12
click at [186, 87] on input "ruisen ... zeuren" at bounding box center [188, 85] width 4 height 4
radio input "true"
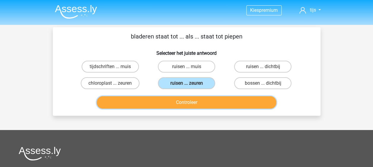
click at [172, 101] on button "Controleer" at bounding box center [186, 102] width 179 height 12
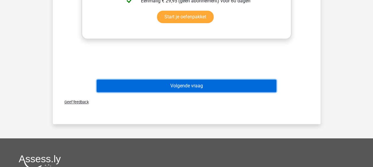
click at [176, 91] on button "Volgende vraag" at bounding box center [186, 86] width 179 height 12
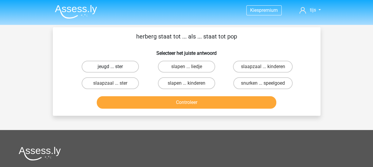
click at [126, 65] on label "jeugd ... ster" at bounding box center [109, 67] width 57 height 12
click at [114, 67] on input "jeugd ... ster" at bounding box center [112, 69] width 4 height 4
radio input "true"
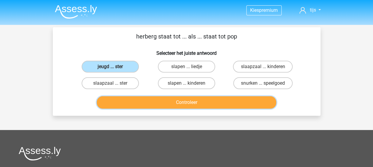
click at [153, 98] on button "Controleer" at bounding box center [186, 102] width 179 height 12
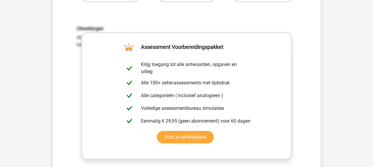
scroll to position [178, 0]
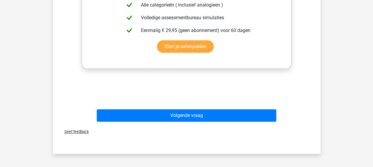
click at [182, 108] on div "Volgende vraag" at bounding box center [186, 115] width 248 height 20
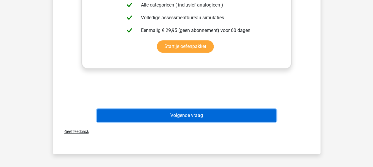
click at [178, 113] on button "Volgende vraag" at bounding box center [186, 115] width 179 height 12
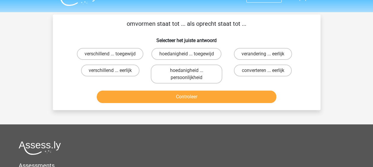
scroll to position [0, 0]
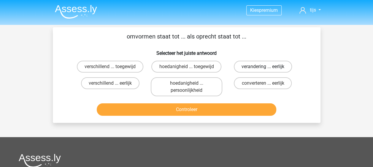
click at [276, 63] on label "verandering ... eerlijk" at bounding box center [263, 67] width 58 height 12
click at [266, 67] on input "verandering ... eerlijk" at bounding box center [265, 69] width 4 height 4
radio input "true"
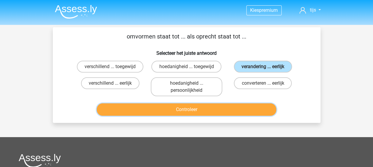
click at [188, 114] on button "Controleer" at bounding box center [186, 109] width 179 height 12
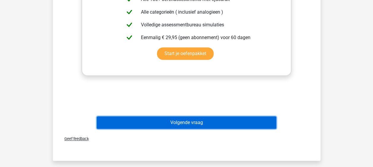
click at [178, 121] on button "Volgende vraag" at bounding box center [186, 122] width 179 height 12
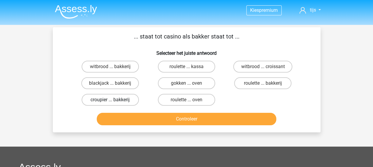
click at [136, 100] on label "croupier ... bakkerij" at bounding box center [109, 100] width 57 height 12
click at [114, 100] on input "croupier ... bakkerij" at bounding box center [112, 102] width 4 height 4
radio input "true"
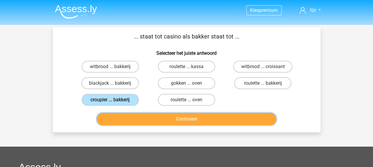
click at [151, 117] on button "Controleer" at bounding box center [186, 119] width 179 height 12
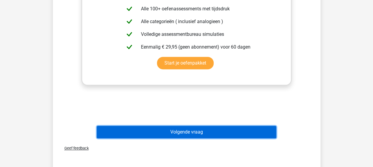
click at [177, 129] on button "Volgende vraag" at bounding box center [186, 132] width 179 height 12
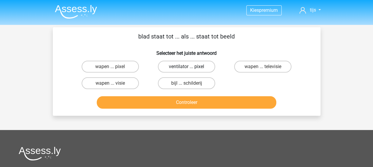
click at [195, 65] on label "ventilator ... pixel" at bounding box center [186, 67] width 57 height 12
click at [190, 67] on input "ventilator ... pixel" at bounding box center [188, 69] width 4 height 4
radio input "true"
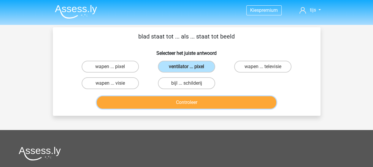
click at [199, 102] on button "Controleer" at bounding box center [186, 102] width 179 height 12
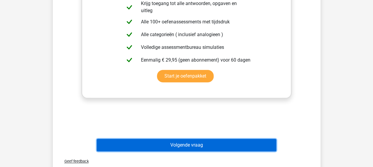
click at [170, 148] on button "Volgende vraag" at bounding box center [186, 145] width 179 height 12
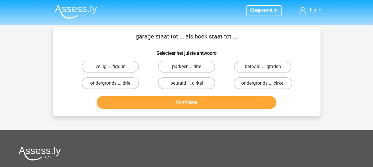
click at [206, 68] on label "parkeer ... drie" at bounding box center [186, 67] width 57 height 12
click at [190, 68] on input "parkeer ... drie" at bounding box center [188, 69] width 4 height 4
radio input "true"
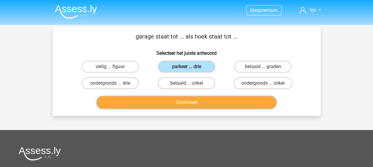
click at [192, 103] on button "Controleer" at bounding box center [186, 102] width 179 height 12
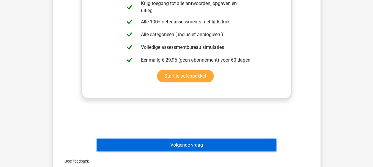
click at [182, 148] on button "Volgende vraag" at bounding box center [186, 145] width 179 height 12
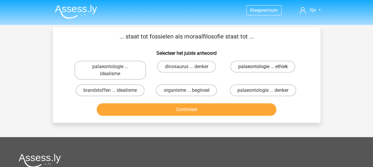
click at [241, 70] on label "palaeontologie ... ethiek" at bounding box center [262, 67] width 65 height 12
click at [263, 70] on input "palaeontologie ... ethiek" at bounding box center [265, 69] width 4 height 4
radio input "true"
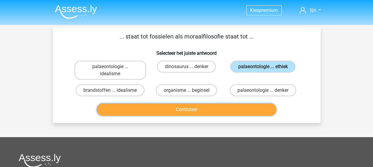
click at [202, 113] on button "Controleer" at bounding box center [186, 109] width 179 height 12
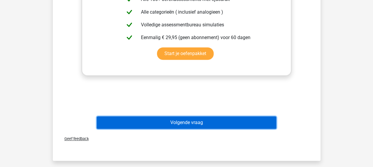
click at [188, 122] on button "Volgende vraag" at bounding box center [186, 122] width 179 height 12
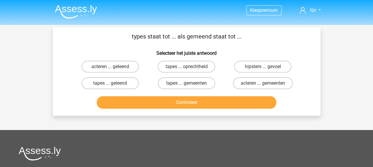
click at [135, 72] on label "acteren ... geleend" at bounding box center [109, 67] width 57 height 12
click at [114, 71] on input "acteren ... geleend" at bounding box center [112, 69] width 4 height 4
radio input "true"
click at [137, 85] on label "tapes ... geleend" at bounding box center [109, 83] width 57 height 12
click at [114, 85] on input "tapes ... geleend" at bounding box center [112, 85] width 4 height 4
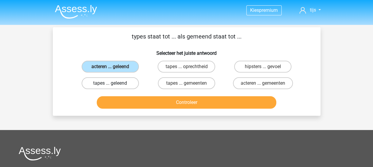
radio input "true"
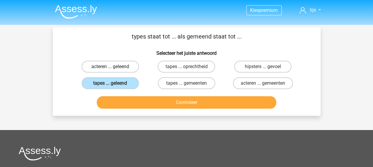
click at [133, 70] on label "acteren ... geleend" at bounding box center [109, 67] width 57 height 12
click at [114, 70] on input "acteren ... geleend" at bounding box center [112, 69] width 4 height 4
radio input "true"
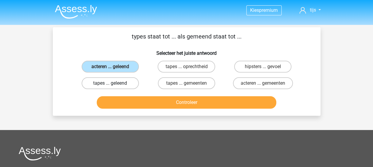
click at [132, 84] on label "tapes ... geleend" at bounding box center [109, 83] width 57 height 12
click at [114, 84] on input "tapes ... geleend" at bounding box center [112, 85] width 4 height 4
radio input "true"
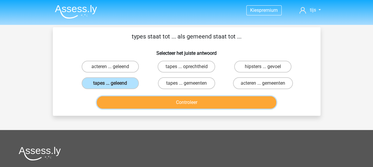
click at [188, 98] on button "Controleer" at bounding box center [186, 102] width 179 height 12
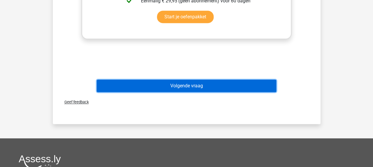
click at [174, 87] on button "Volgende vraag" at bounding box center [186, 86] width 179 height 12
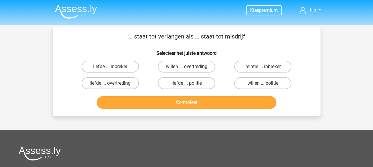
click at [165, 64] on label "willen ... overtreding" at bounding box center [186, 67] width 57 height 12
click at [186, 67] on input "willen ... overtreding" at bounding box center [188, 69] width 4 height 4
radio input "true"
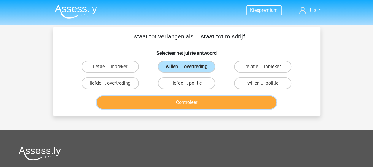
click at [170, 106] on button "Controleer" at bounding box center [186, 102] width 179 height 12
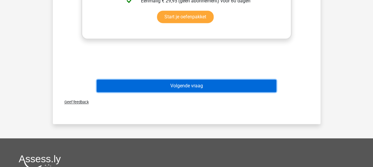
click at [181, 89] on button "Volgende vraag" at bounding box center [186, 86] width 179 height 12
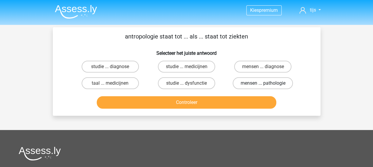
click at [276, 80] on label "mensen ... pathologie" at bounding box center [262, 83] width 60 height 12
click at [266, 83] on input "mensen ... pathologie" at bounding box center [265, 85] width 4 height 4
radio input "true"
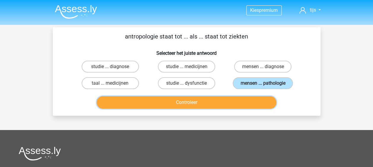
click at [212, 99] on button "Controleer" at bounding box center [186, 102] width 179 height 12
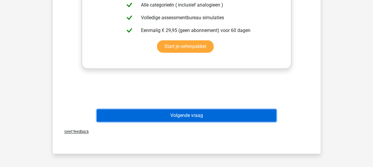
click at [187, 113] on button "Volgende vraag" at bounding box center [186, 115] width 179 height 12
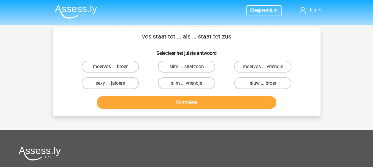
click at [258, 85] on label "sluw ... broer" at bounding box center [262, 83] width 57 height 12
click at [263, 85] on input "sluw ... broer" at bounding box center [265, 85] width 4 height 4
radio input "true"
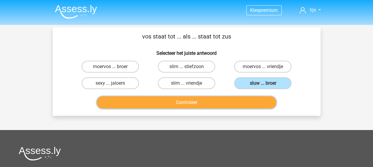
click at [182, 104] on button "Controleer" at bounding box center [186, 102] width 179 height 12
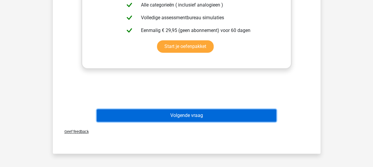
click at [175, 110] on button "Volgende vraag" at bounding box center [186, 115] width 179 height 12
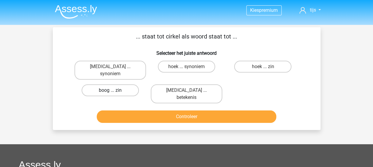
click at [129, 85] on label "boog ... zin" at bounding box center [109, 90] width 57 height 12
click at [114, 90] on input "boog ... zin" at bounding box center [112, 92] width 4 height 4
radio input "true"
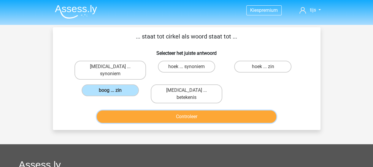
click at [173, 111] on button "Controleer" at bounding box center [186, 117] width 179 height 12
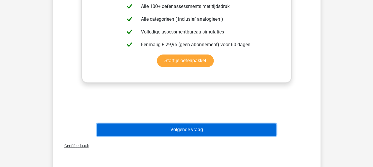
click at [179, 124] on button "Volgende vraag" at bounding box center [186, 130] width 179 height 12
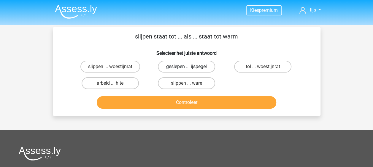
click at [175, 68] on label "geslepen ... ijspegel" at bounding box center [186, 67] width 57 height 12
click at [186, 68] on input "geslepen ... ijspegel" at bounding box center [188, 69] width 4 height 4
radio input "true"
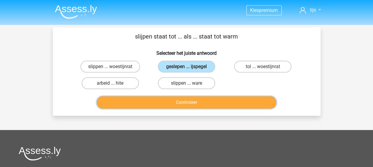
click at [165, 98] on button "Controleer" at bounding box center [186, 102] width 179 height 12
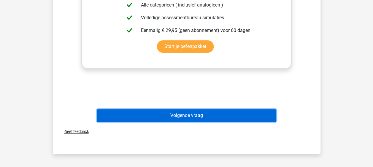
click at [174, 111] on button "Volgende vraag" at bounding box center [186, 115] width 179 height 12
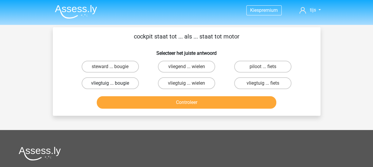
click at [134, 83] on label "vliegtuig ... bougie" at bounding box center [109, 83] width 57 height 12
click at [114, 83] on input "vliegtuig ... bougie" at bounding box center [112, 85] width 4 height 4
radio input "true"
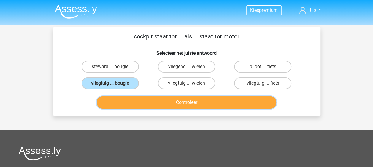
click at [153, 99] on button "Controleer" at bounding box center [186, 102] width 179 height 12
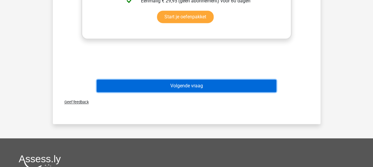
click at [168, 92] on button "Volgende vraag" at bounding box center [186, 86] width 179 height 12
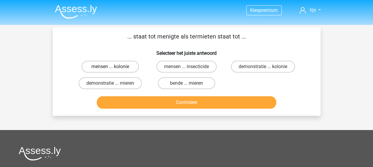
click at [136, 67] on label "mensen ... kolonie" at bounding box center [109, 67] width 57 height 12
click at [114, 67] on input "mensen ... kolonie" at bounding box center [112, 69] width 4 height 4
radio input "true"
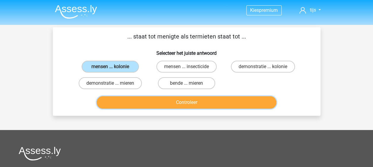
click at [180, 106] on button "Controleer" at bounding box center [186, 102] width 179 height 12
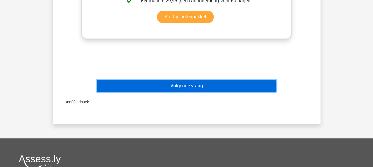
click at [187, 89] on button "Volgende vraag" at bounding box center [186, 86] width 179 height 12
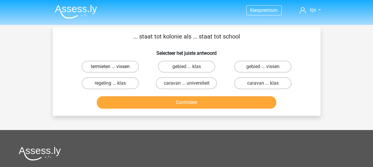
click at [137, 66] on label "termieten ... vissen" at bounding box center [109, 67] width 57 height 12
click at [114, 67] on input "termieten ... vissen" at bounding box center [112, 69] width 4 height 4
radio input "true"
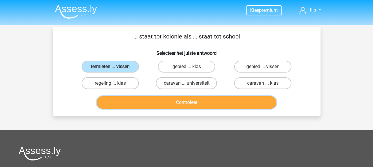
click at [156, 100] on button "Controleer" at bounding box center [186, 102] width 179 height 12
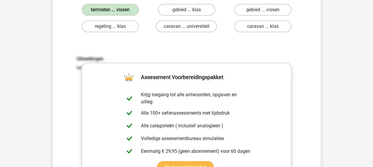
scroll to position [148, 0]
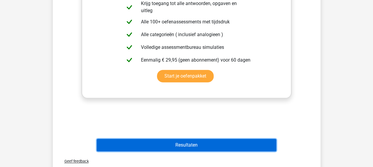
click at [174, 143] on button "Resultaten" at bounding box center [186, 145] width 179 height 12
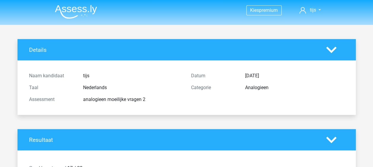
click at [79, 4] on li at bounding box center [73, 10] width 47 height 16
click at [93, 15] on img at bounding box center [76, 12] width 42 height 14
